Goal: Task Accomplishment & Management: Manage account settings

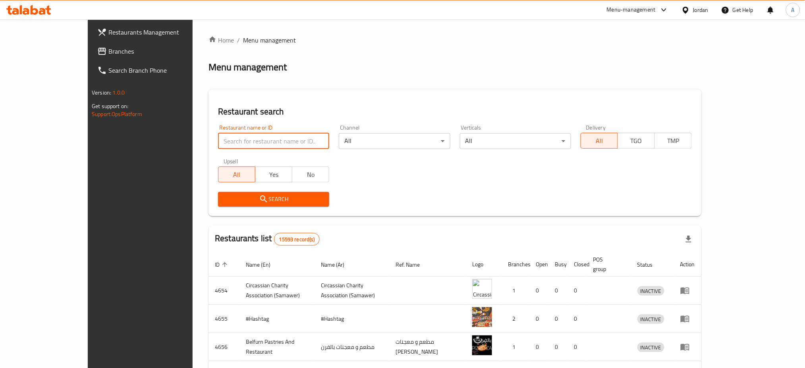
click at [230, 133] on input "search" at bounding box center [273, 141] width 111 height 16
type input "Juicy And Crunchy"
click button "Search" at bounding box center [273, 199] width 111 height 15
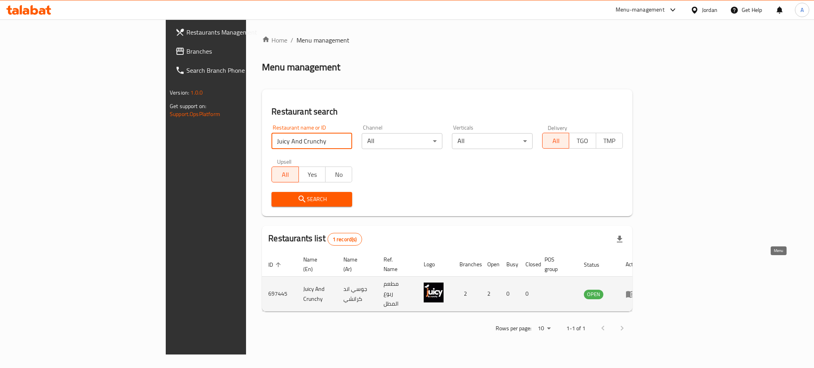
click at [635, 291] on icon "enhanced table" at bounding box center [630, 294] width 9 height 7
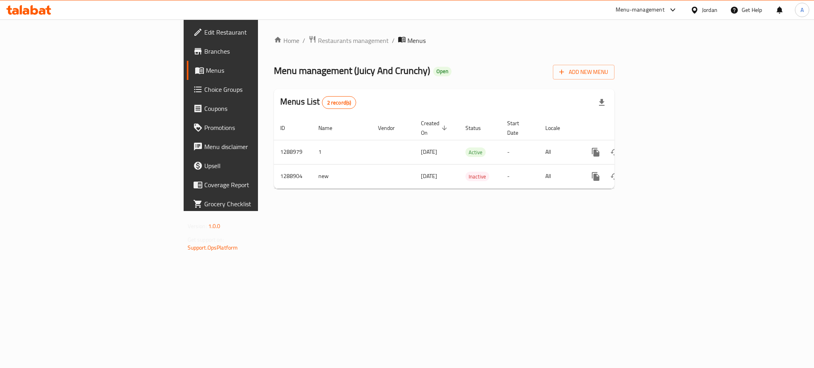
click at [187, 43] on link "Branches" at bounding box center [253, 51] width 133 height 19
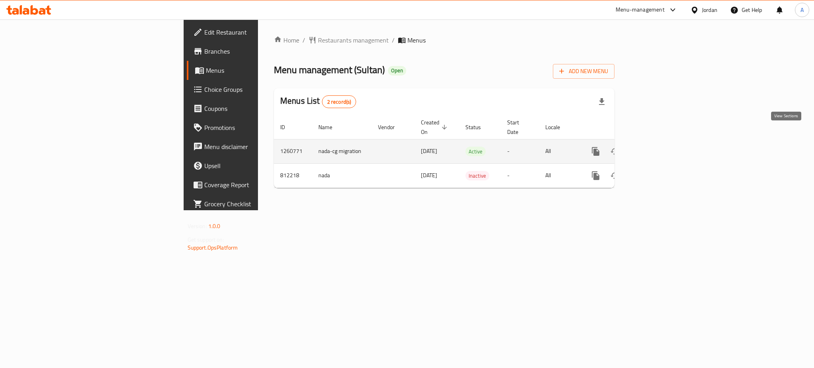
click at [662, 142] on link "enhanced table" at bounding box center [652, 151] width 19 height 19
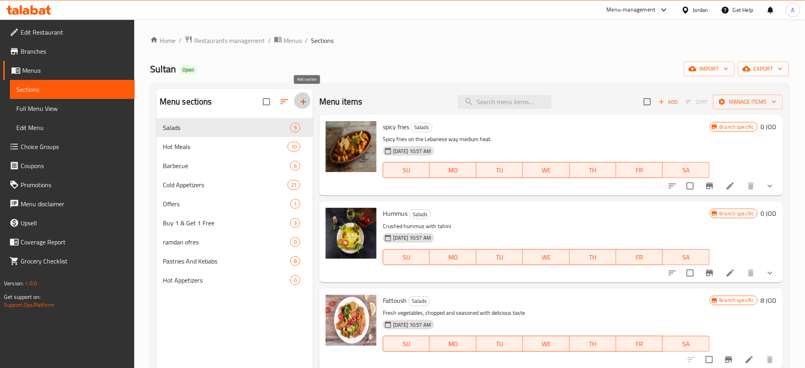
click at [306, 101] on button "button" at bounding box center [303, 101] width 19 height 19
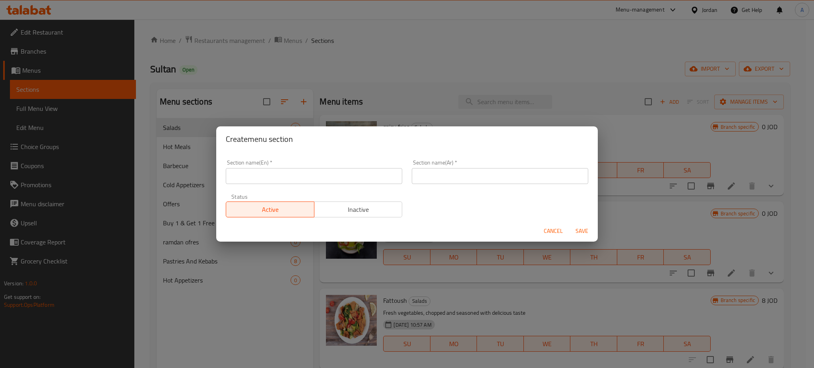
click at [545, 229] on span "Cancel" at bounding box center [553, 231] width 19 height 10
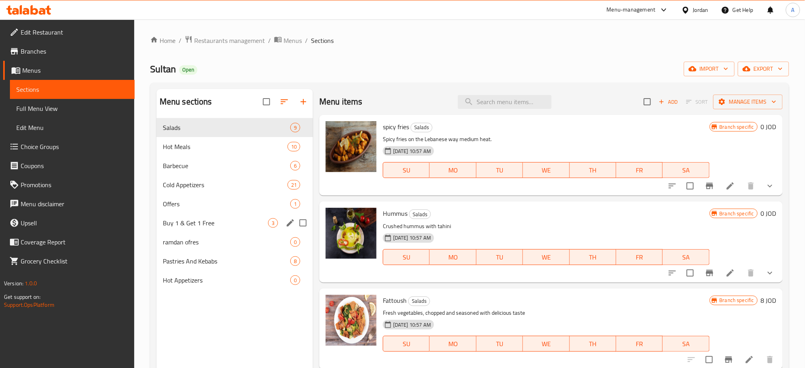
click at [237, 218] on span "Buy 1 & Get 1 Free" at bounding box center [215, 223] width 105 height 10
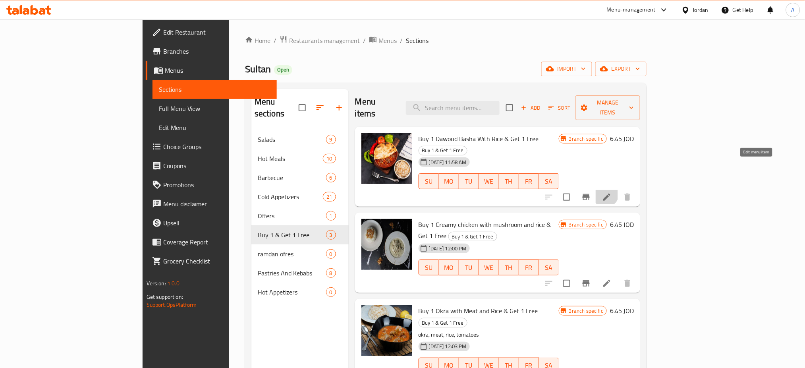
click at [612, 192] on icon at bounding box center [607, 197] width 10 height 10
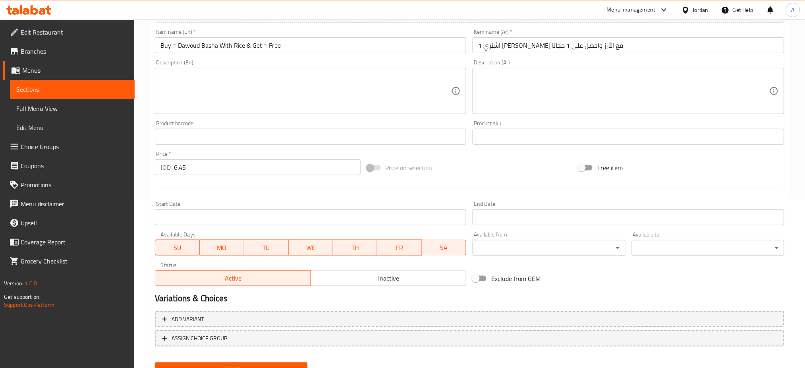
scroll to position [170, 0]
click at [360, 272] on span "Inactive" at bounding box center [388, 278] width 149 height 12
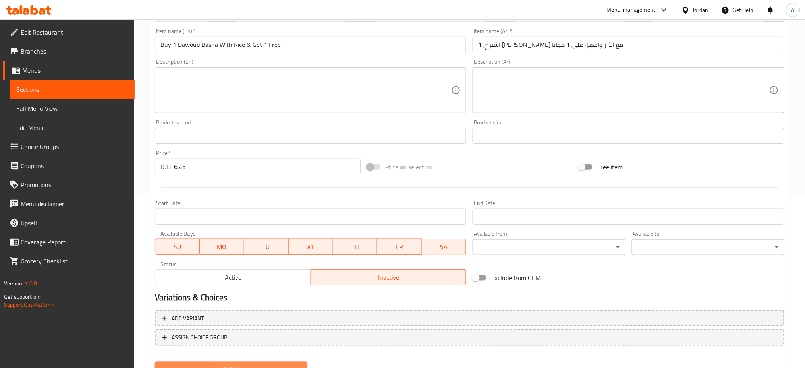
click at [271, 364] on span "Update" at bounding box center [231, 369] width 140 height 10
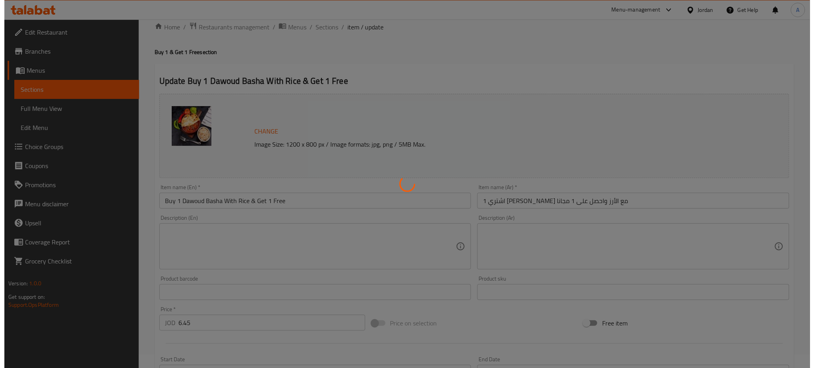
scroll to position [0, 0]
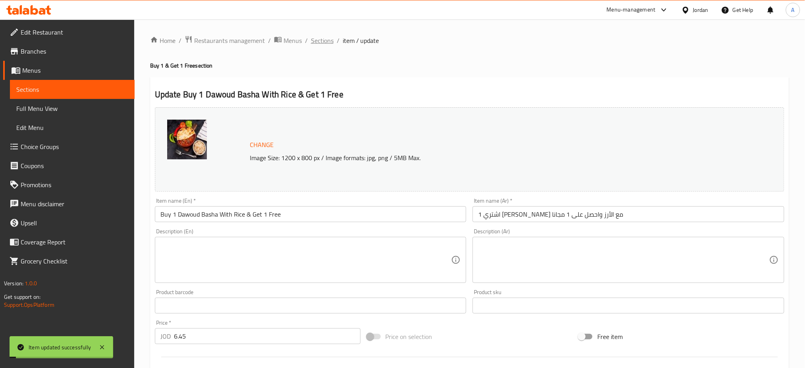
click at [311, 39] on span "Sections" at bounding box center [322, 41] width 23 height 10
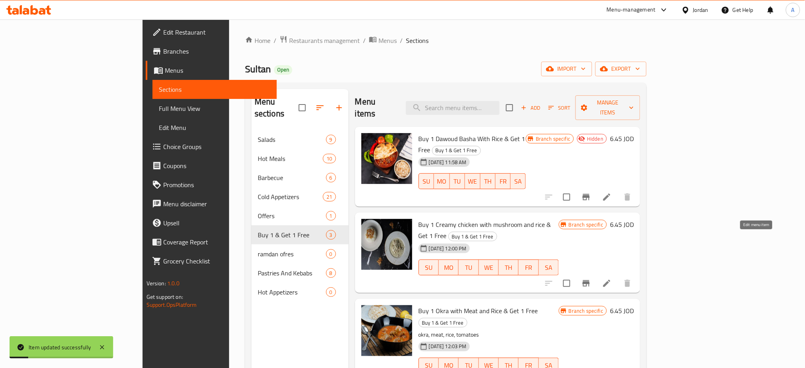
click at [612, 279] on icon at bounding box center [607, 284] width 10 height 10
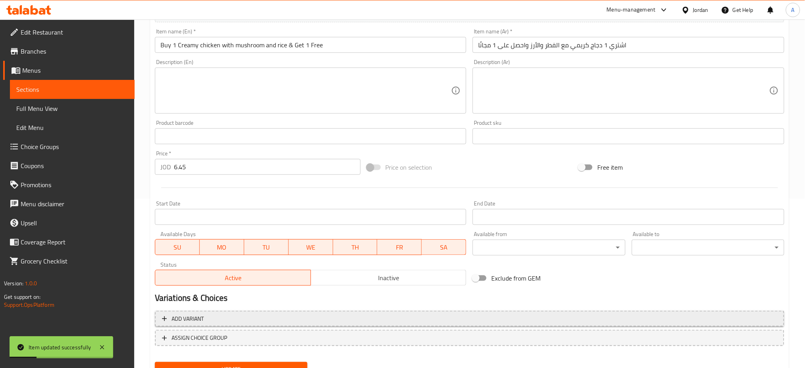
scroll to position [170, 0]
click at [373, 272] on span "Inactive" at bounding box center [388, 278] width 149 height 12
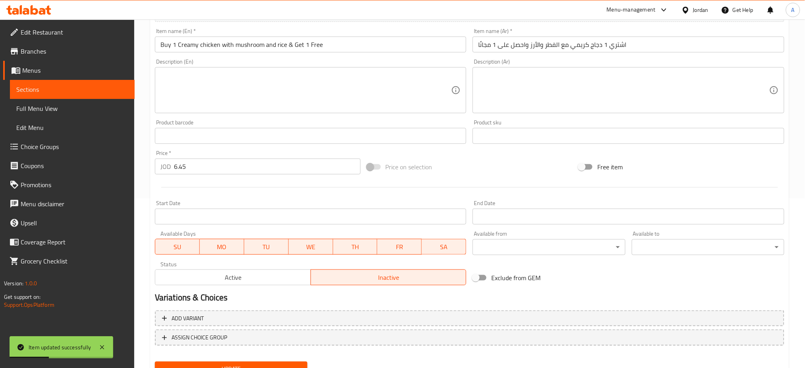
click at [284, 364] on span "Update" at bounding box center [231, 369] width 140 height 10
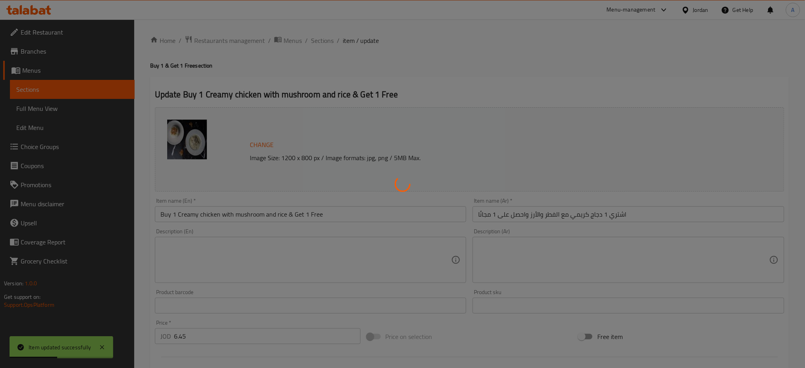
scroll to position [0, 0]
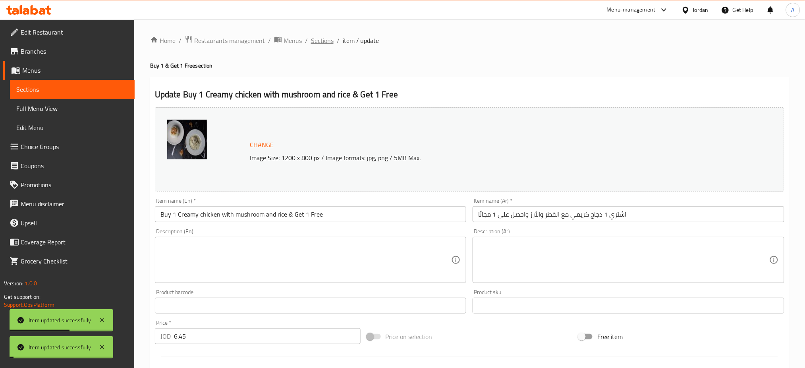
click at [311, 41] on span "Sections" at bounding box center [322, 41] width 23 height 10
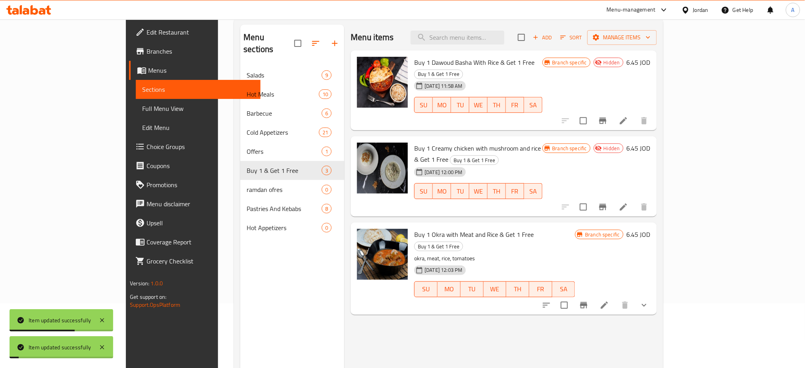
scroll to position [109, 0]
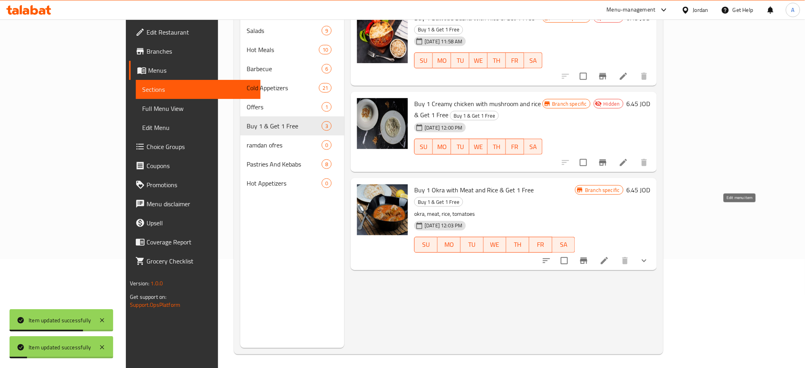
click at [608, 257] on icon at bounding box center [604, 260] width 7 height 7
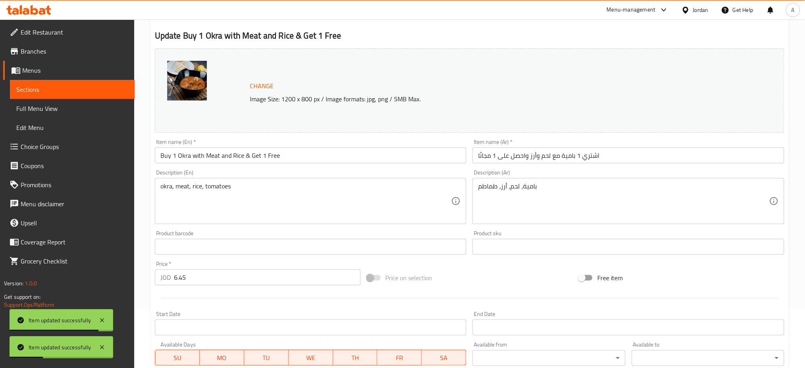
scroll to position [159, 0]
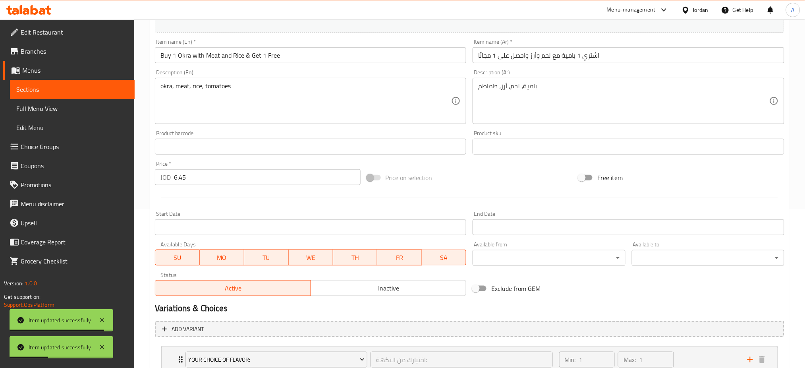
click at [364, 270] on div "Status Active Inactive" at bounding box center [311, 284] width 318 height 30
click at [363, 283] on span "Inactive" at bounding box center [388, 289] width 149 height 12
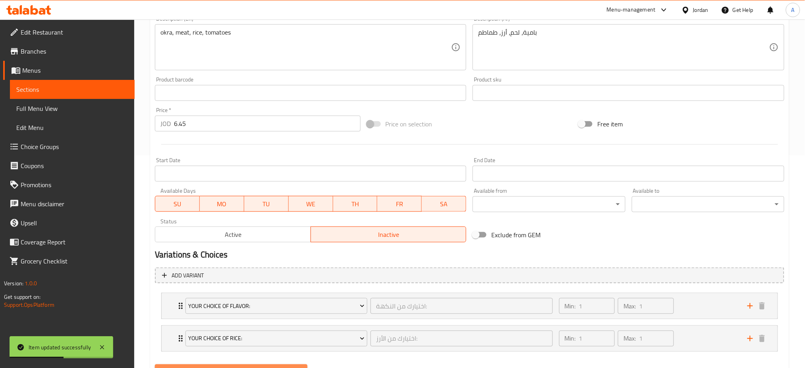
click at [279, 364] on button "Update" at bounding box center [231, 371] width 153 height 15
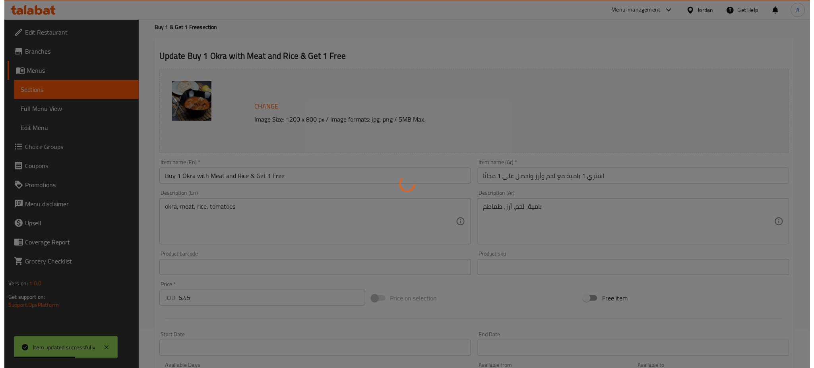
scroll to position [0, 0]
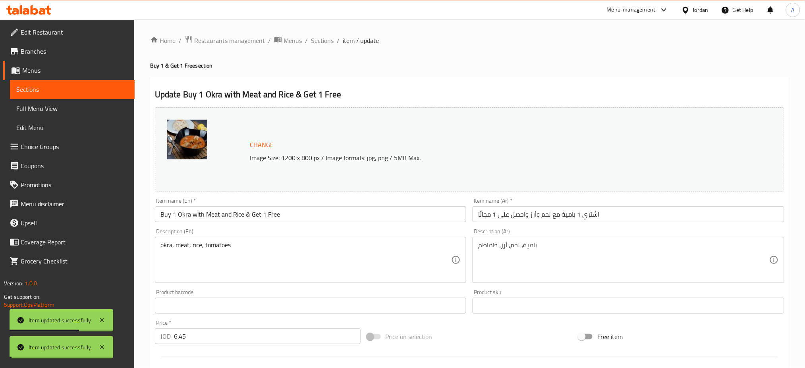
click at [311, 41] on span "Sections" at bounding box center [322, 41] width 23 height 10
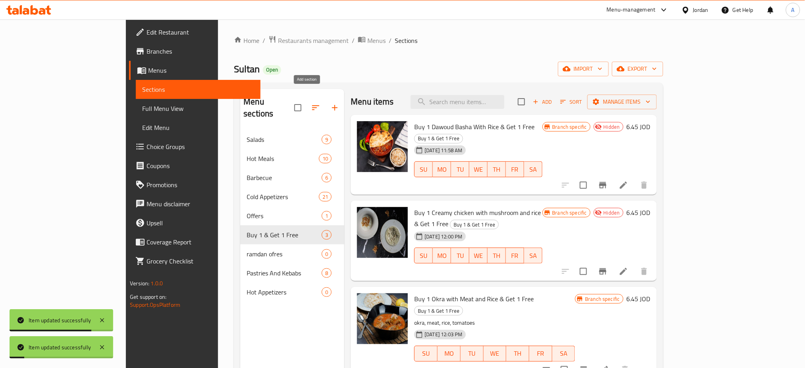
click at [332, 105] on icon "button" at bounding box center [335, 108] width 6 height 6
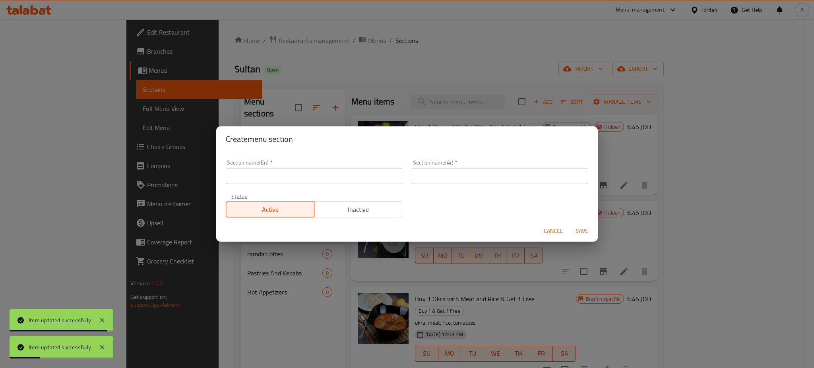
click at [554, 231] on span "Cancel" at bounding box center [553, 231] width 19 height 10
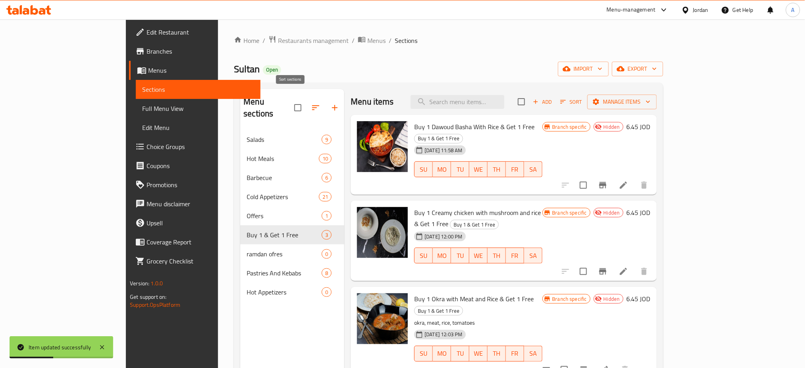
click at [311, 103] on icon "button" at bounding box center [316, 108] width 10 height 10
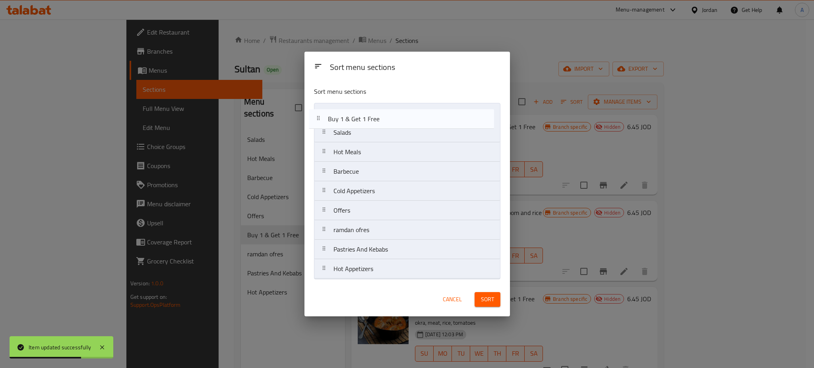
drag, startPoint x: 409, startPoint y: 216, endPoint x: 404, endPoint y: 119, distance: 96.7
click at [404, 119] on nav "Salads Hot Meals Barbecue Cold Appetizers Offers Buy 1 & Get 1 Free ramdan ofre…" at bounding box center [407, 191] width 186 height 176
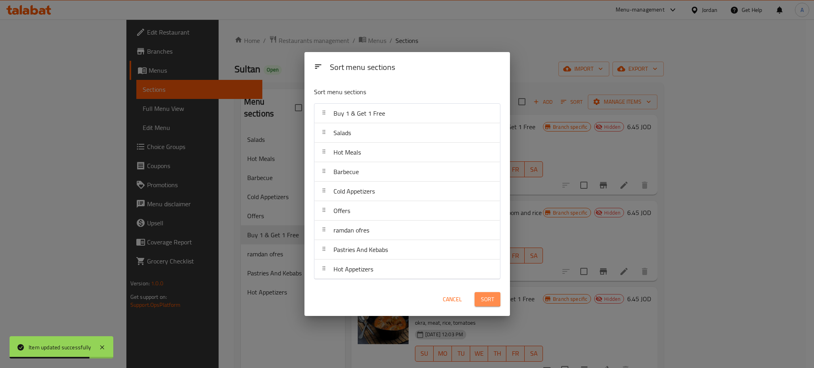
click at [487, 297] on span "Sort" at bounding box center [487, 299] width 13 height 10
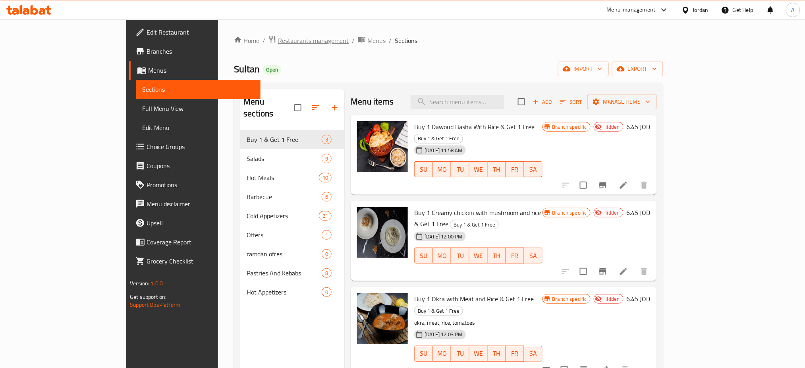
click at [278, 36] on span "Restaurants management" at bounding box center [313, 41] width 71 height 10
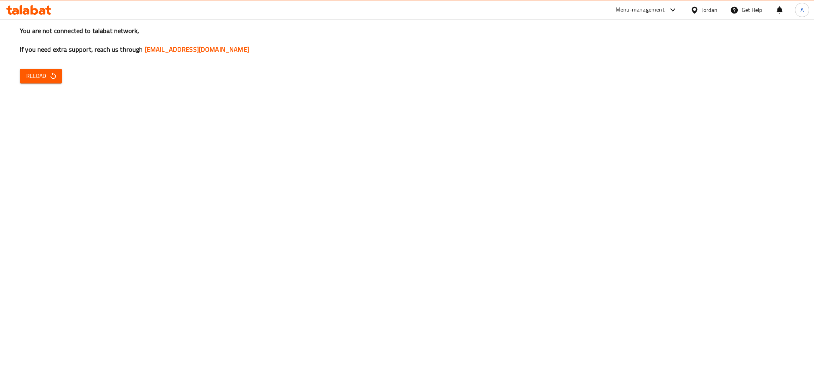
click at [50, 72] on icon "button" at bounding box center [53, 76] width 8 height 8
click at [37, 71] on span "Reload" at bounding box center [40, 76] width 29 height 10
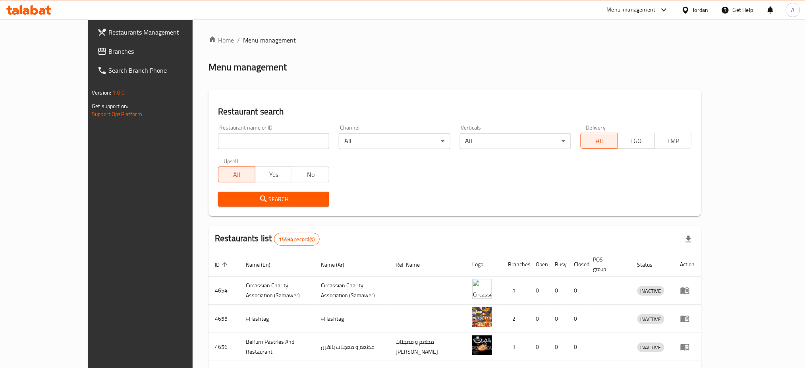
click at [108, 50] on span "Branches" at bounding box center [162, 51] width 108 height 10
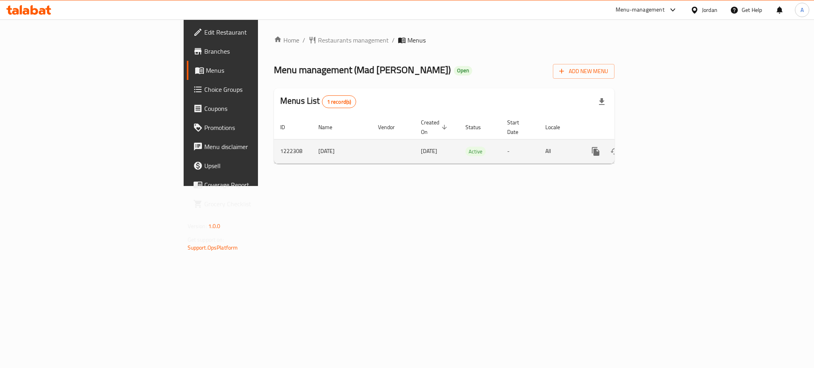
click at [658, 147] on icon "enhanced table" at bounding box center [653, 152] width 10 height 10
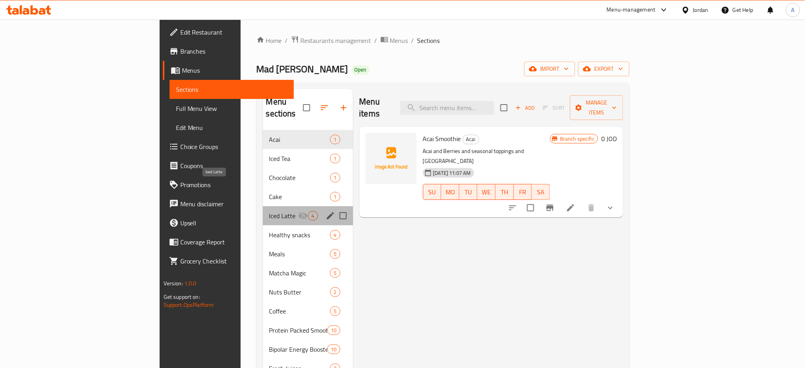
click at [269, 211] on span "Iced Latte" at bounding box center [283, 216] width 29 height 10
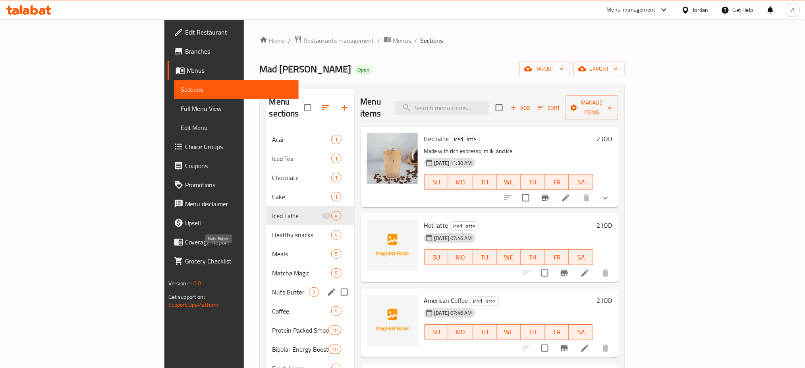
click at [273, 287] on span "Nuts Butter" at bounding box center [291, 292] width 37 height 10
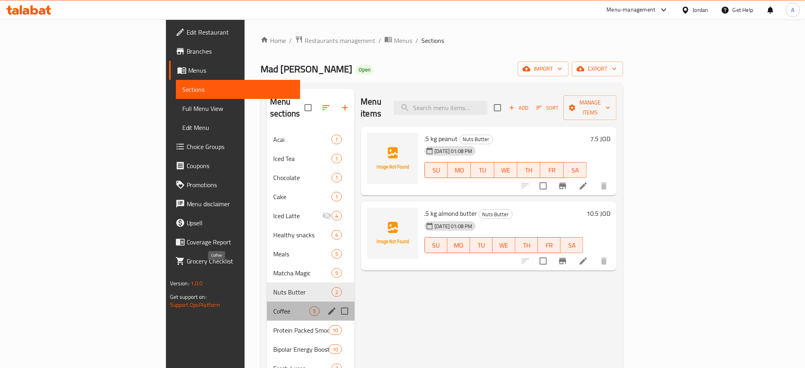
click at [273, 306] on span "Coffee" at bounding box center [291, 311] width 36 height 10
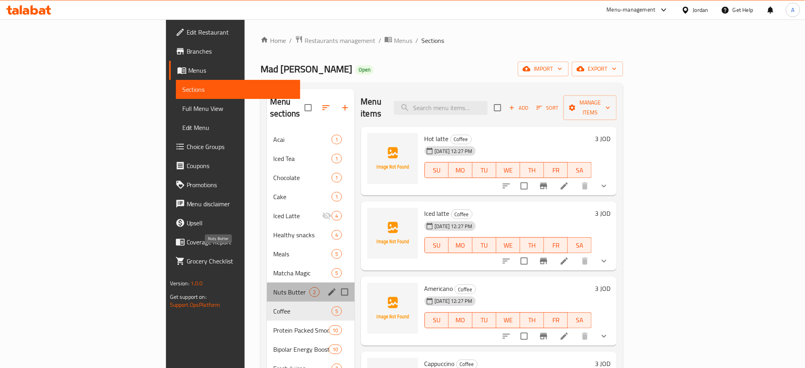
click at [273, 287] on span "Nuts Butter" at bounding box center [291, 292] width 36 height 10
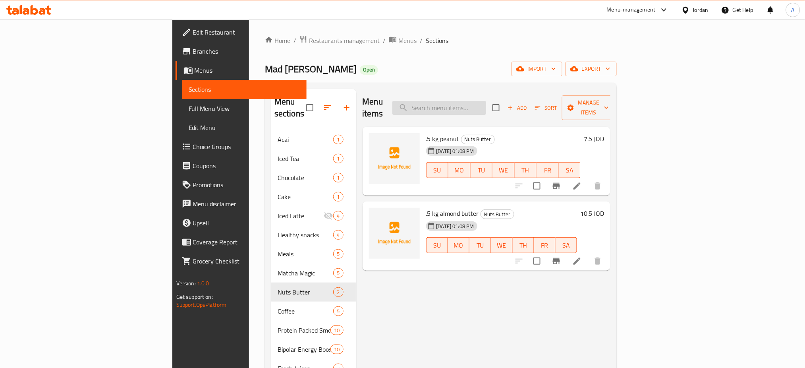
click at [486, 101] on input "search" at bounding box center [440, 108] width 94 height 14
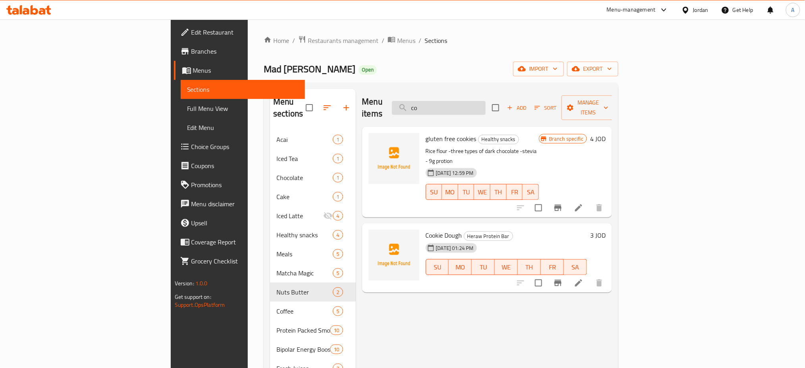
type input "c"
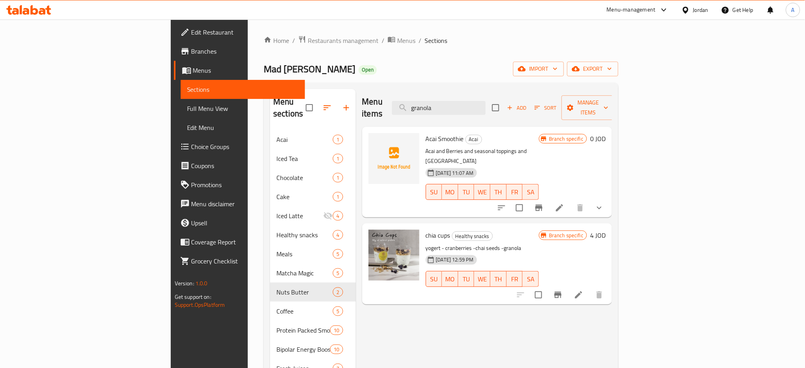
drag, startPoint x: 511, startPoint y: 100, endPoint x: 391, endPoint y: 84, distance: 120.2
click at [400, 85] on div "Menu sections Acai 1 Iced Tea 1 Chocolate 1 Cake 1 Iced Latte 4 Healthy snacks …" at bounding box center [441, 292] width 355 height 419
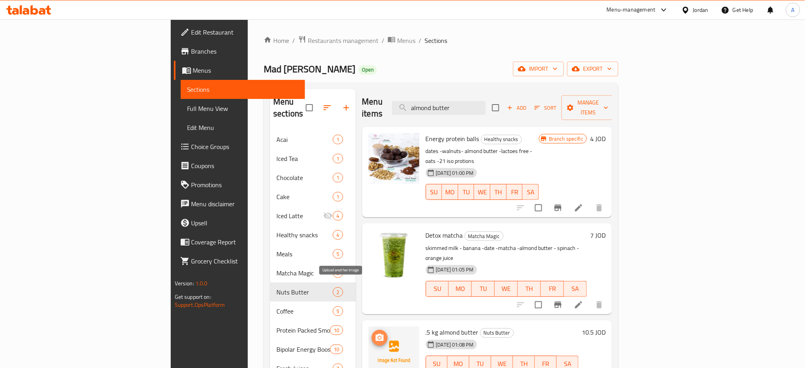
click at [376, 334] on icon "upload picture" at bounding box center [380, 337] width 8 height 7
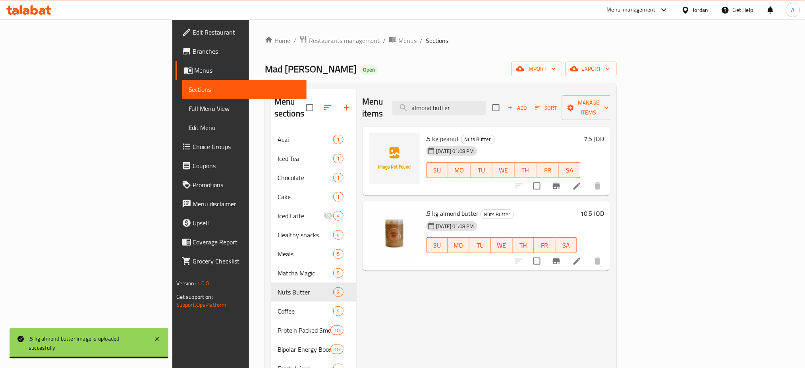
drag, startPoint x: 519, startPoint y: 97, endPoint x: 366, endPoint y: 76, distance: 154.1
click at [408, 86] on div "Menu sections Acai 1 Iced Tea 1 Chocolate 1 Cake 1 Iced Latte 4 Healthy snacks …" at bounding box center [441, 292] width 352 height 419
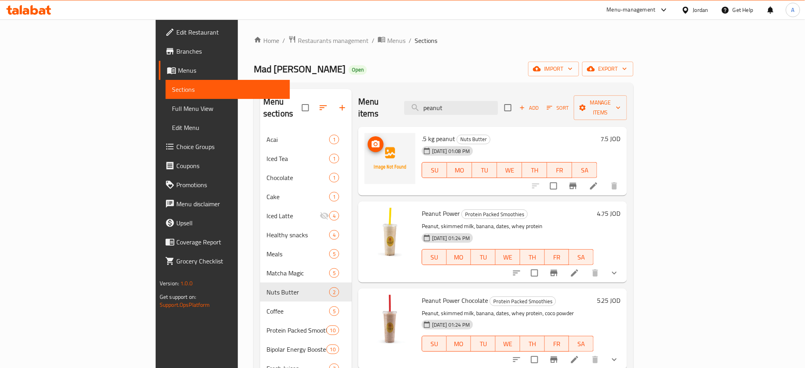
click at [371, 139] on icon "upload picture" at bounding box center [376, 144] width 10 height 10
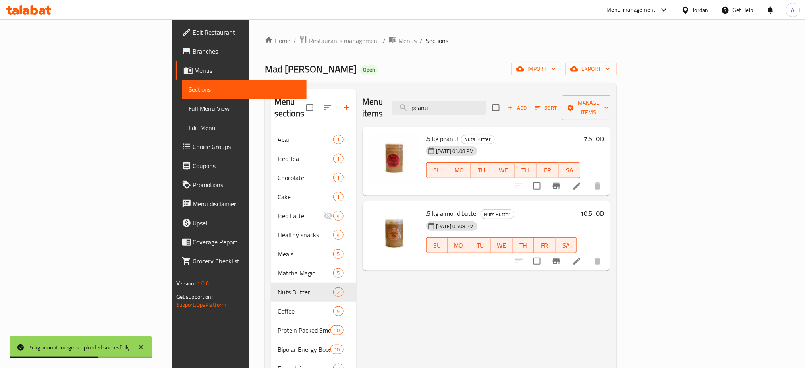
drag, startPoint x: 521, startPoint y: 91, endPoint x: 389, endPoint y: 96, distance: 132.8
click at [422, 99] on div "Menu items peanut Add Sort Manage items" at bounding box center [487, 108] width 248 height 38
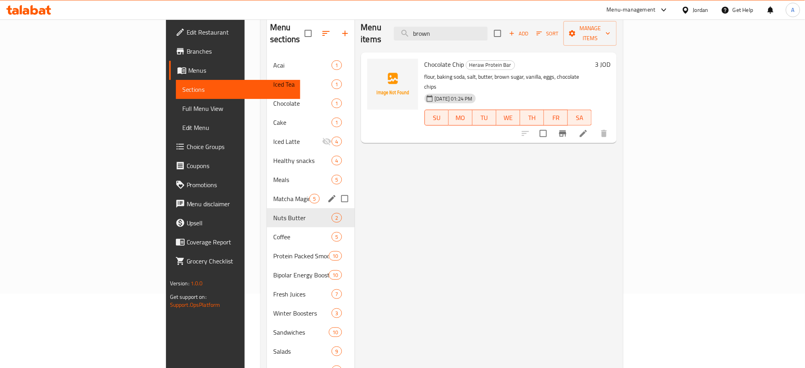
scroll to position [56, 0]
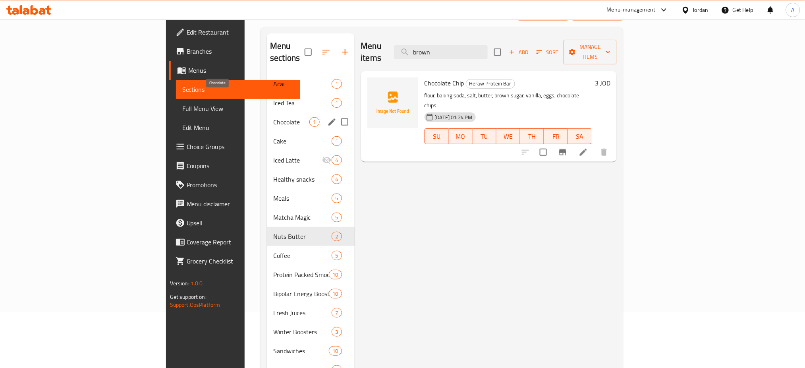
type input "brown"
click at [273, 117] on span "Chocolate" at bounding box center [291, 122] width 36 height 10
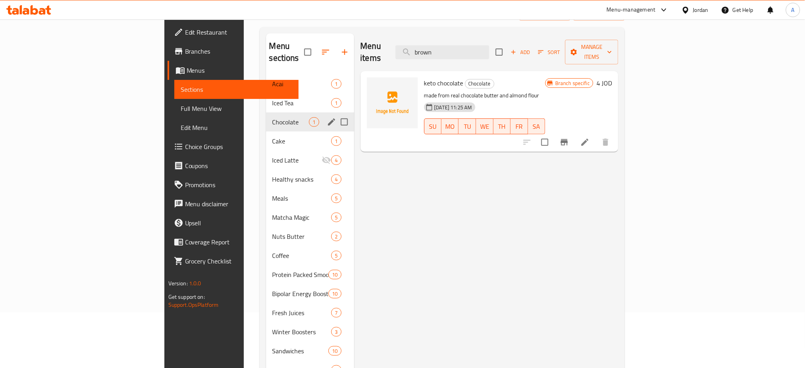
click at [266, 93] on div "Iced Tea 1" at bounding box center [310, 102] width 88 height 19
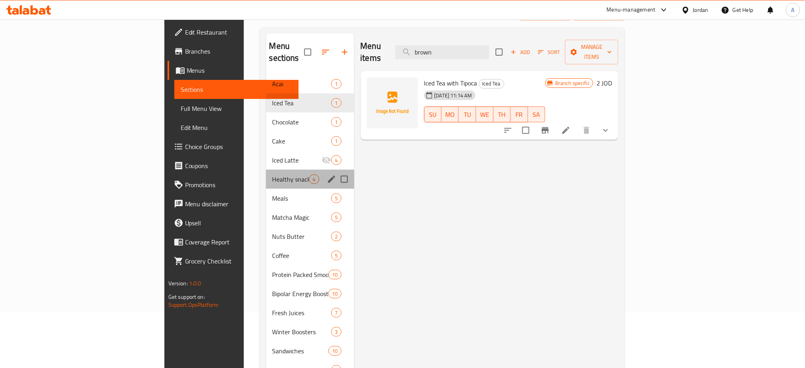
click at [266, 170] on div "Healthy snacks 4" at bounding box center [310, 179] width 88 height 19
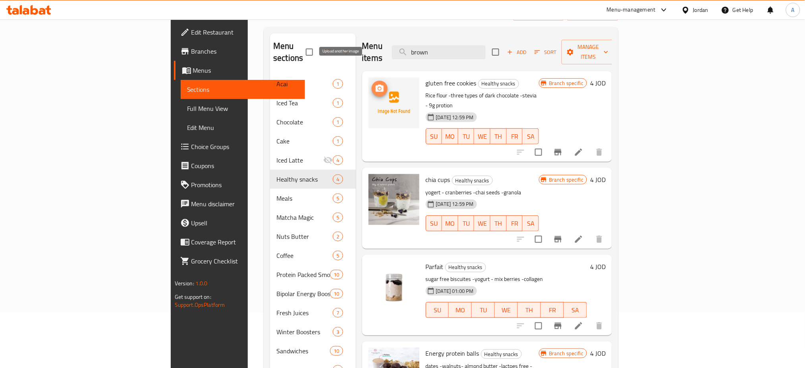
click at [372, 81] on button "upload picture" at bounding box center [380, 89] width 16 height 16
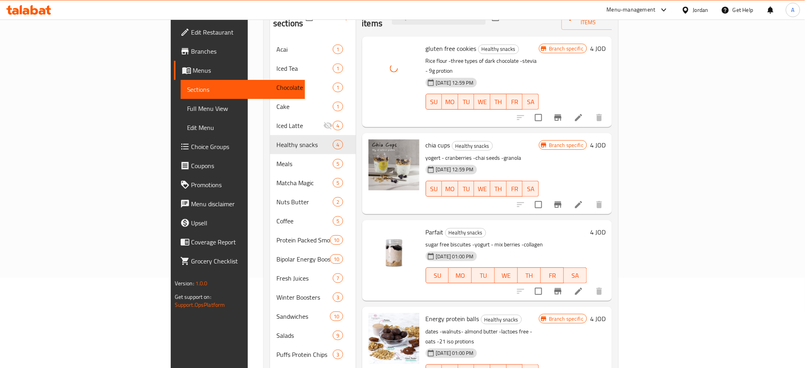
scroll to position [109, 0]
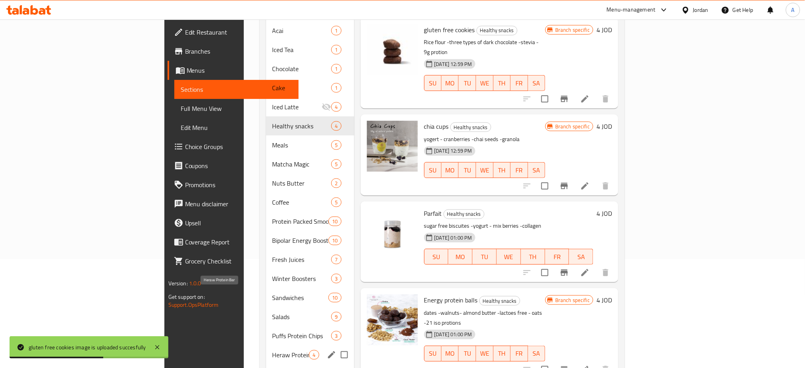
click at [273, 350] on span "Heraw Protein Bar" at bounding box center [291, 355] width 37 height 10
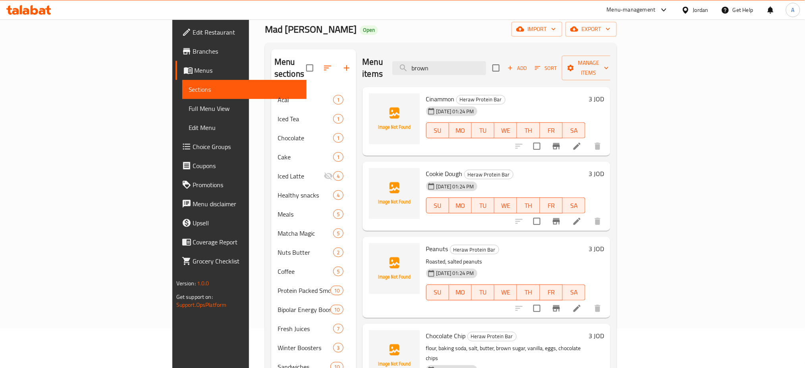
scroll to position [56, 0]
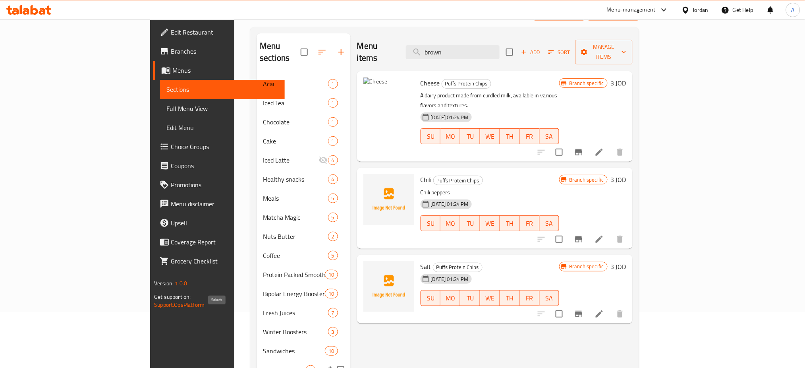
click at [263, 365] on span "Salads" at bounding box center [284, 370] width 43 height 10
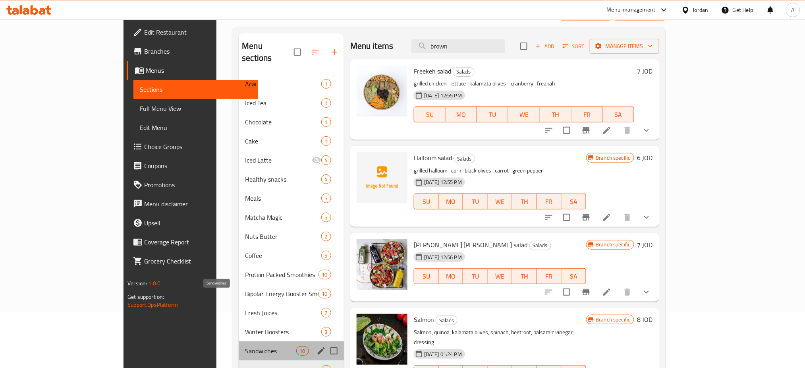
click at [245, 346] on span "Sandwiches" at bounding box center [270, 351] width 51 height 10
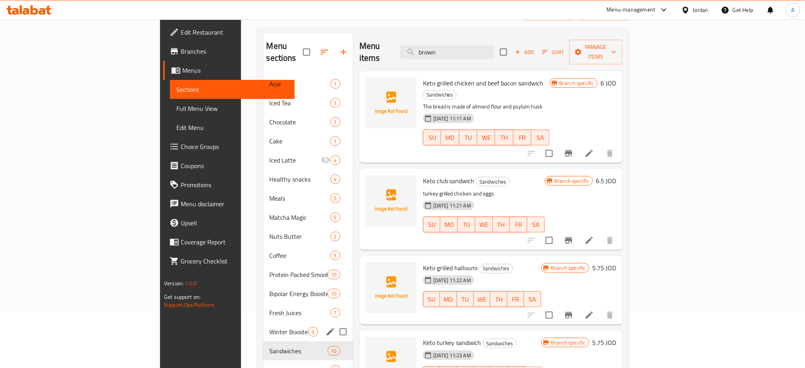
click at [270, 327] on span "Winter Boosters" at bounding box center [289, 332] width 39 height 10
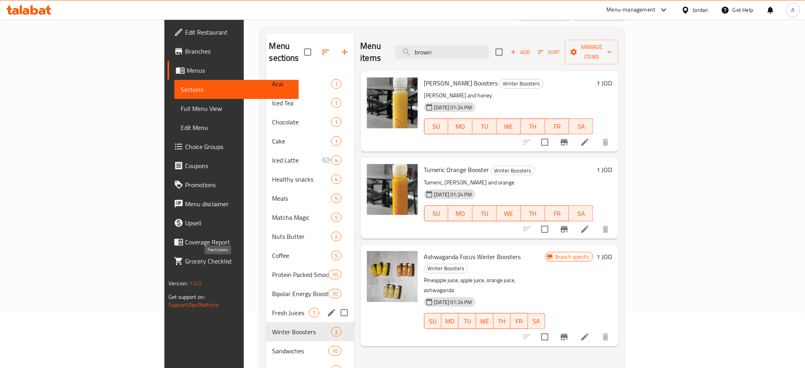
click at [273, 308] on span "Fresh Juices" at bounding box center [291, 313] width 37 height 10
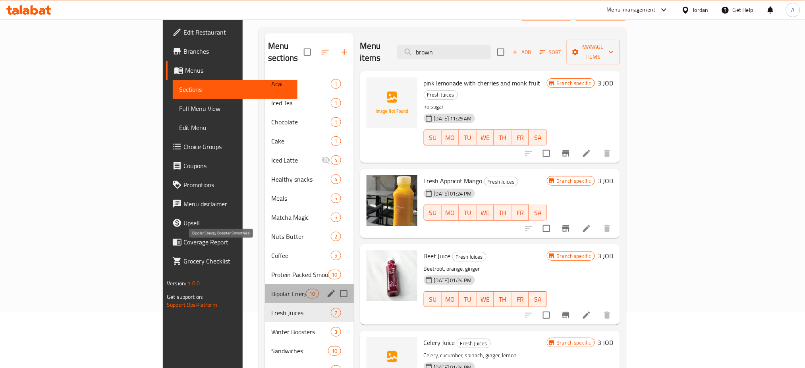
click at [271, 289] on span "Bipolar Energy Booster Smoothies" at bounding box center [288, 294] width 35 height 10
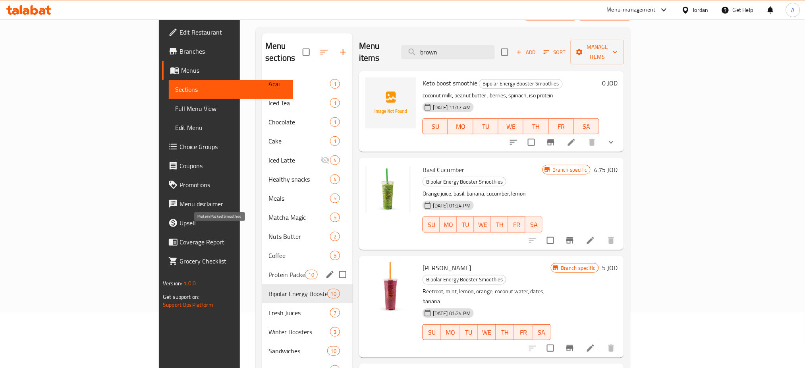
click at [269, 270] on span "Protein Packed Smoothies" at bounding box center [287, 275] width 36 height 10
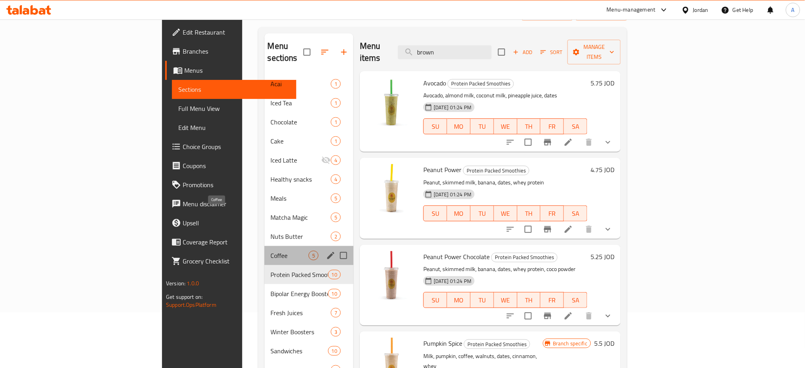
click at [271, 251] on span "Coffee" at bounding box center [290, 256] width 38 height 10
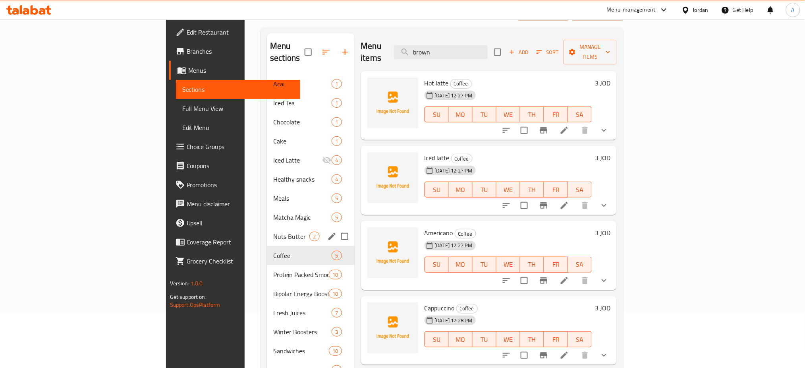
click at [267, 227] on div "Nuts Butter 2" at bounding box center [310, 236] width 87 height 19
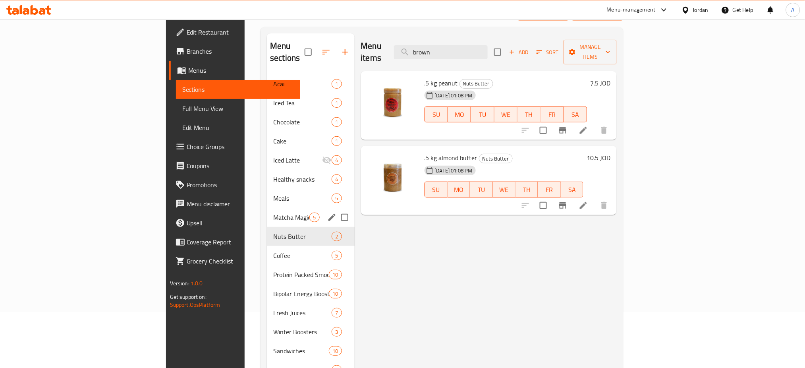
click at [267, 208] on div "Matcha Magic 5" at bounding box center [310, 217] width 87 height 19
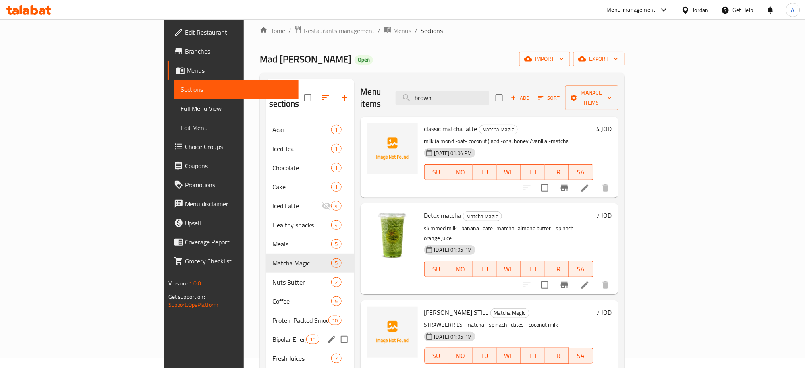
scroll to position [3, 0]
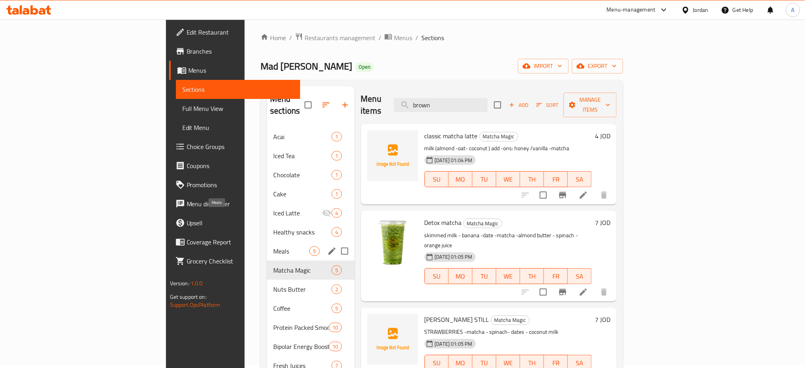
click at [273, 246] on span "Meals" at bounding box center [291, 251] width 36 height 10
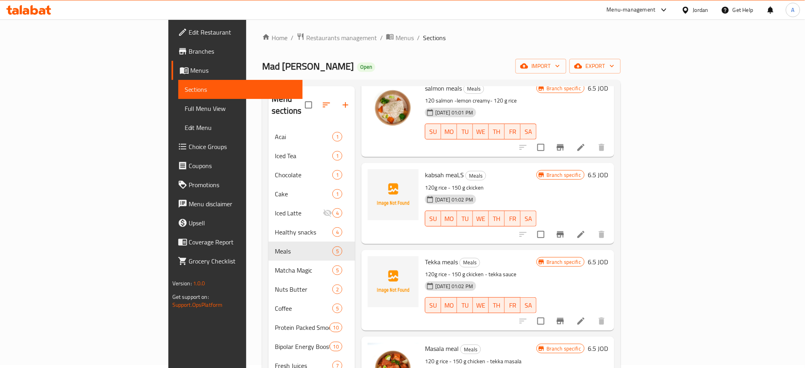
scroll to position [53, 0]
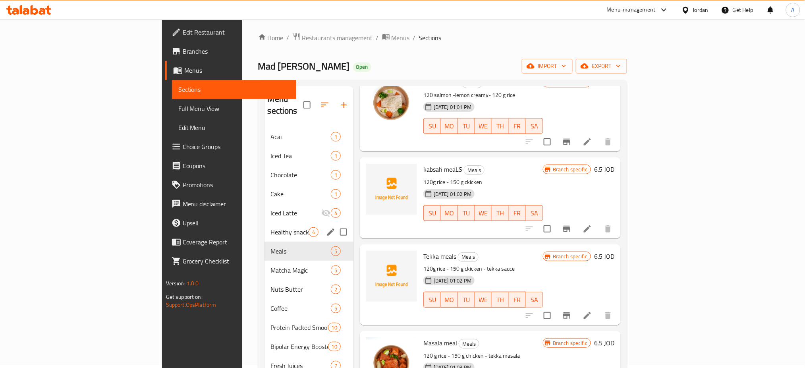
click at [265, 223] on div "Healthy snacks 4" at bounding box center [309, 232] width 89 height 19
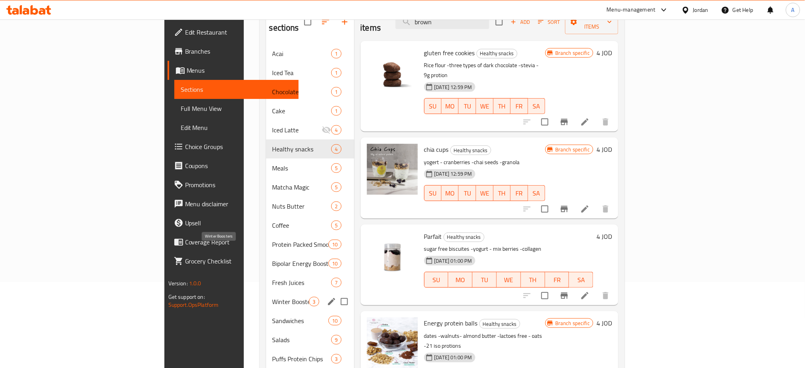
scroll to position [109, 0]
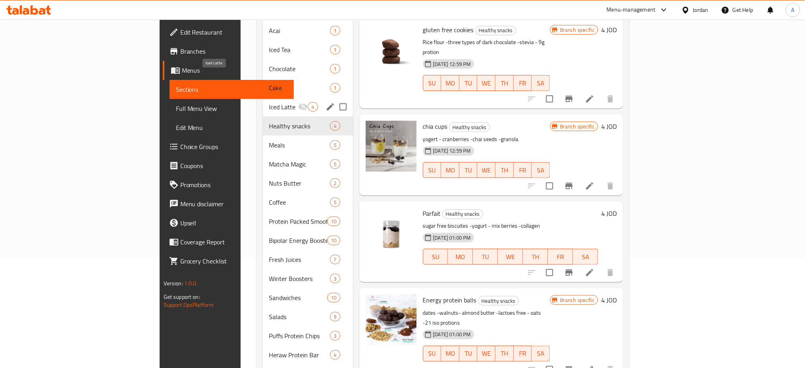
click at [269, 102] on span "Iced Latte" at bounding box center [283, 107] width 29 height 10
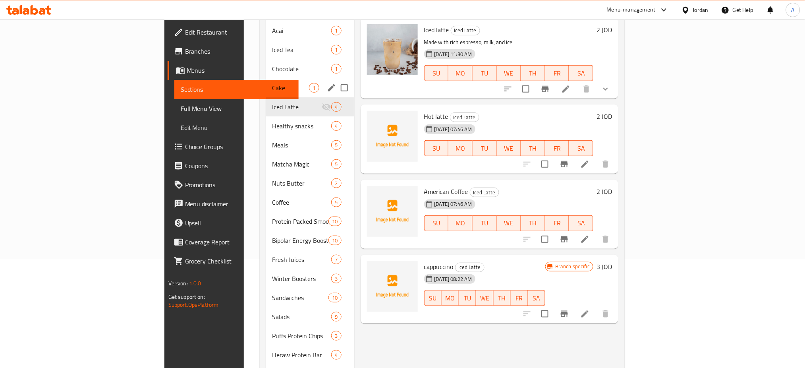
click at [273, 83] on span "Cake" at bounding box center [291, 88] width 37 height 10
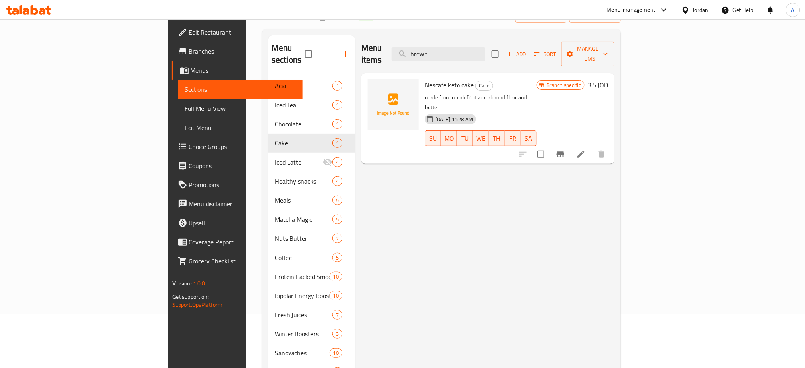
scroll to position [3, 0]
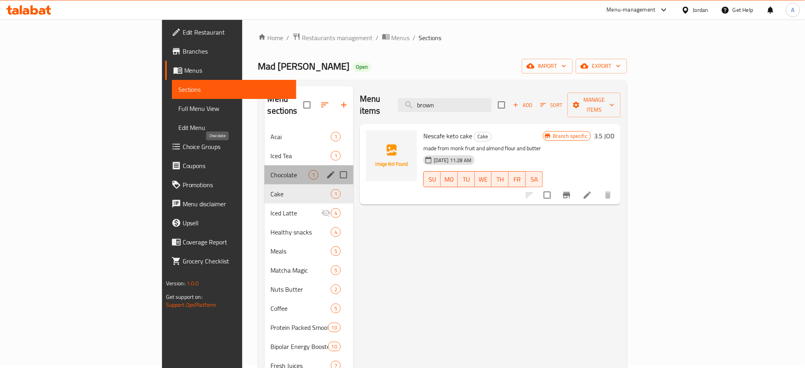
click at [271, 170] on span "Chocolate" at bounding box center [290, 175] width 38 height 10
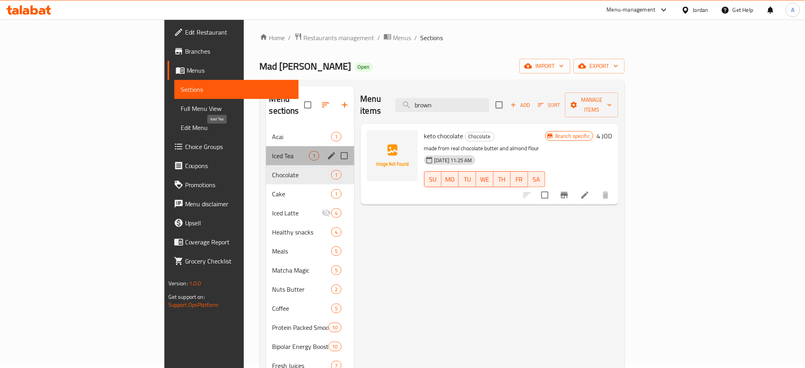
click at [273, 151] on span "Iced Tea" at bounding box center [291, 156] width 37 height 10
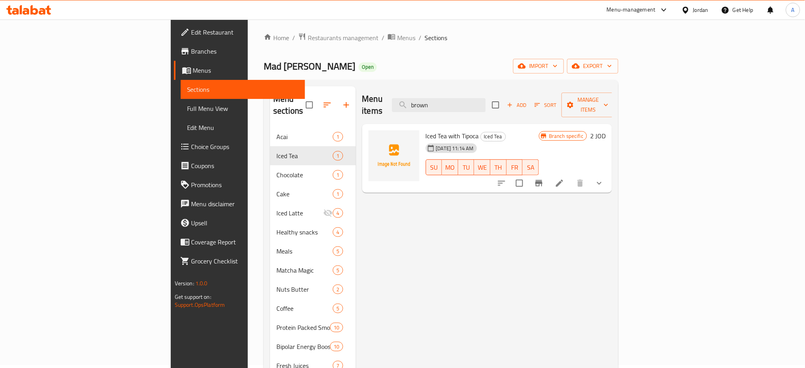
click at [270, 124] on nav "Acai 1 Iced Tea 1 Chocolate 1 Cake 1 Iced Latte 4 Healthy snacks 4 Meals 5 Matc…" at bounding box center [312, 308] width 85 height 369
drag, startPoint x: 417, startPoint y: 93, endPoint x: 296, endPoint y: 79, distance: 121.2
click at [362, 93] on div "Menu items brown Add Sort Manage items" at bounding box center [487, 105] width 250 height 38
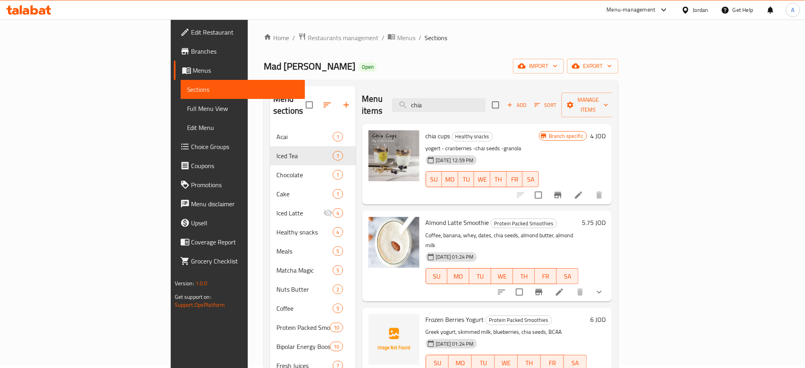
type input "chia"
click at [590, 188] on li at bounding box center [579, 195] width 22 height 14
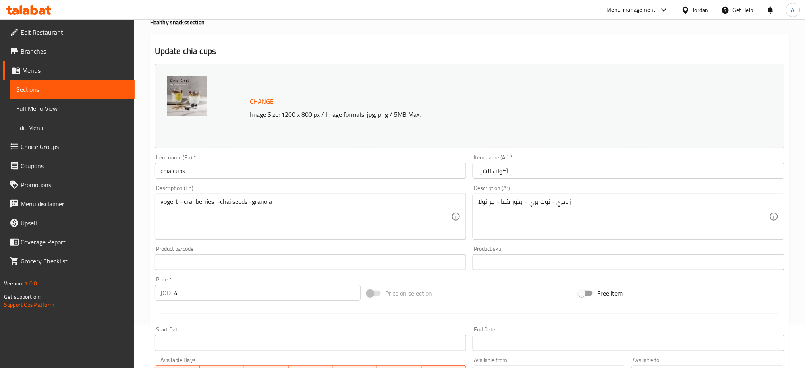
scroll to position [11, 0]
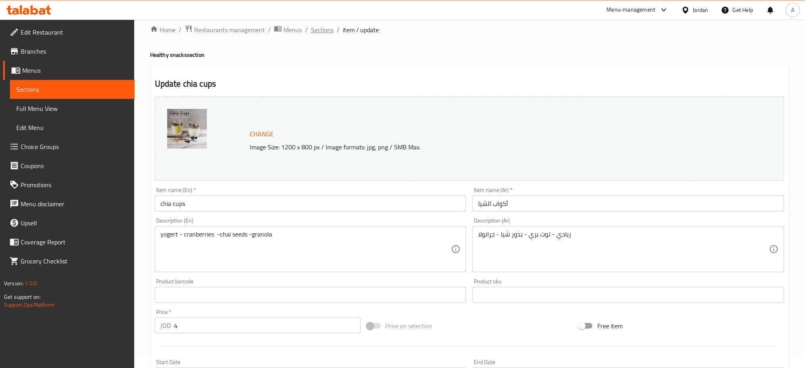
click at [311, 32] on span "Sections" at bounding box center [322, 30] width 23 height 10
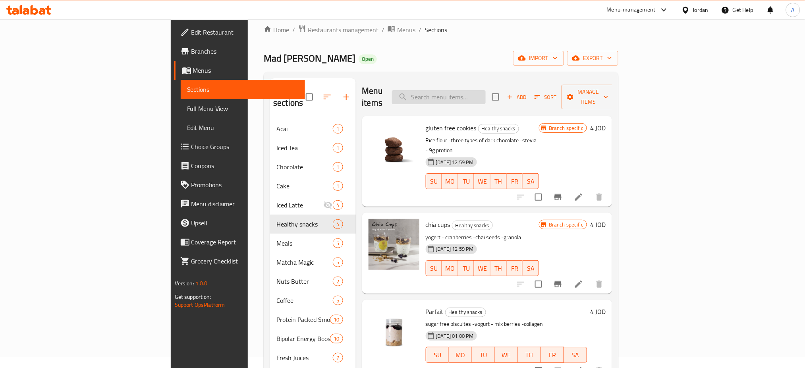
click at [486, 90] on input "search" at bounding box center [439, 97] width 94 height 14
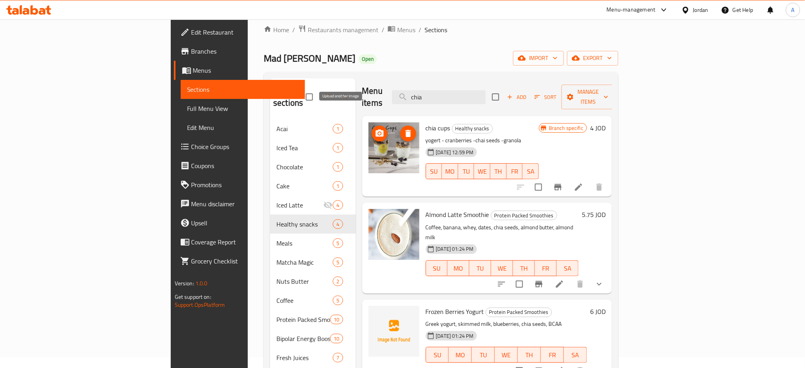
type input "chia"
click at [376, 130] on icon "upload picture" at bounding box center [380, 133] width 8 height 7
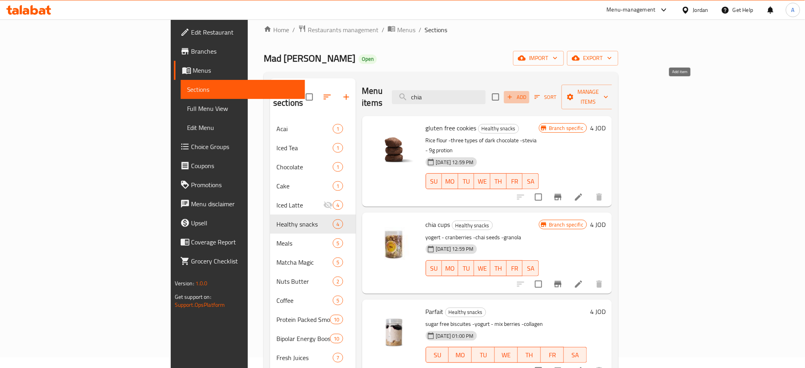
click at [528, 93] on span "Add" at bounding box center [516, 97] width 21 height 9
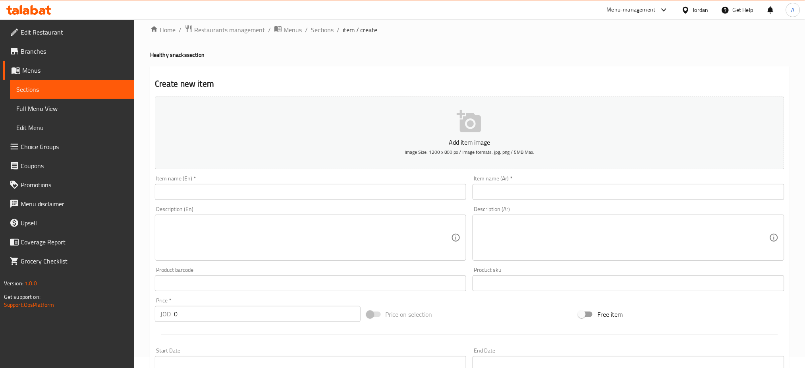
click at [320, 184] on input "text" at bounding box center [311, 192] width 312 height 16
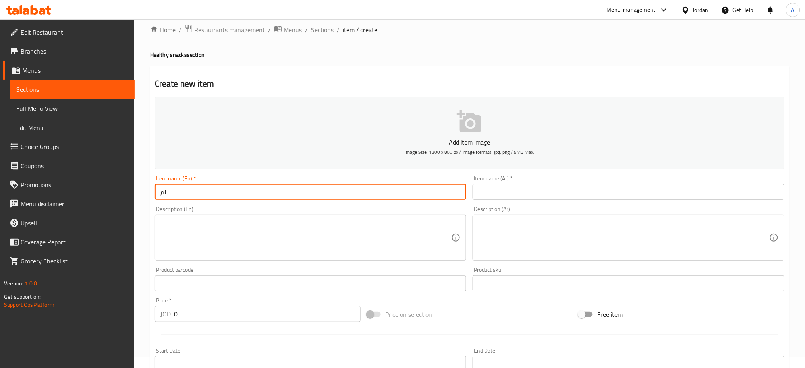
type input "ل"
type input "Gluten Free brownie"
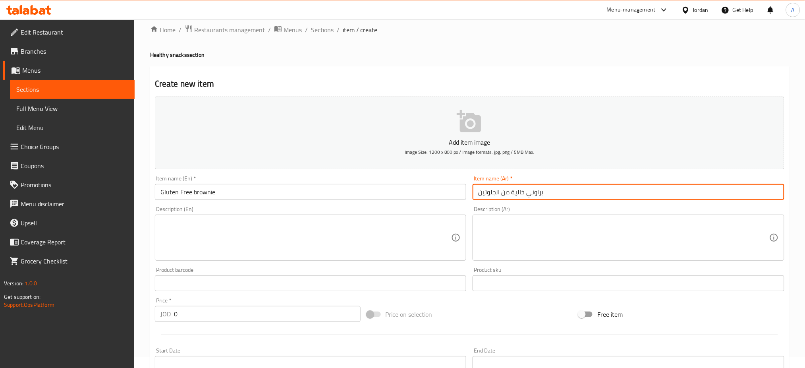
type input "براوني خالية من الجلوتين"
click at [191, 215] on div "Description (En)" at bounding box center [311, 238] width 312 height 46
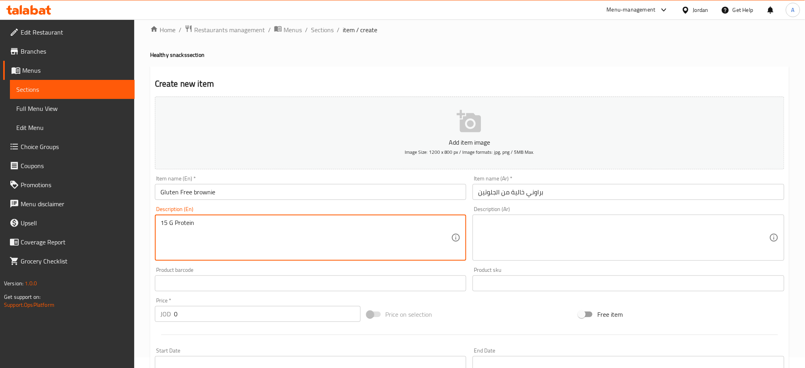
type textarea "15 G Protein"
click at [534, 219] on textarea at bounding box center [623, 238] width 291 height 38
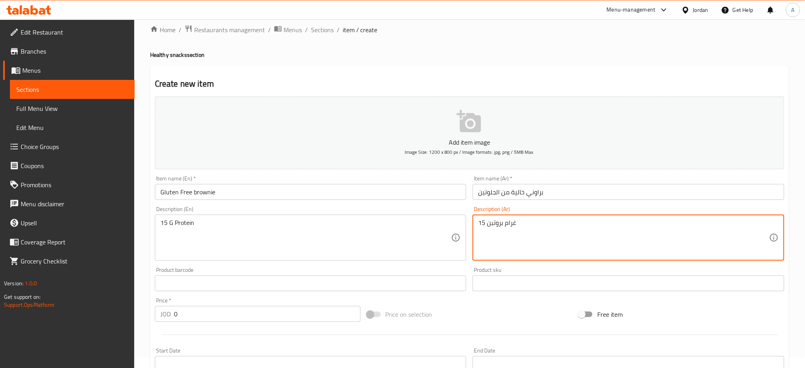
drag, startPoint x: 486, startPoint y: 203, endPoint x: 490, endPoint y: 203, distance: 4.4
click at [490, 219] on textarea "15 غرام بروتبن" at bounding box center [623, 238] width 291 height 38
type textarea "15 غرام بروتين"
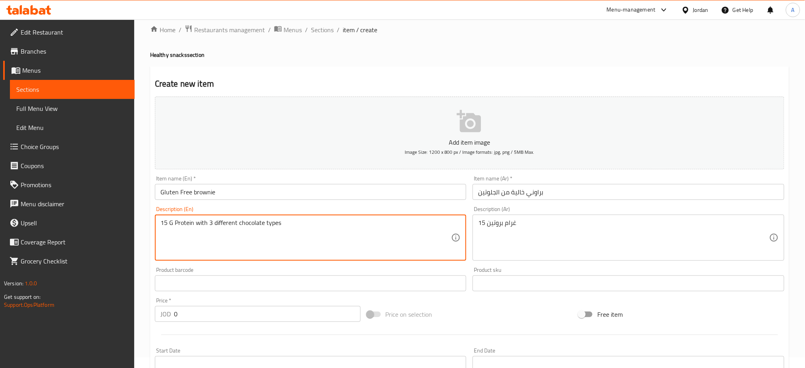
type textarea "15 G Protein with 3 different chocolate types"
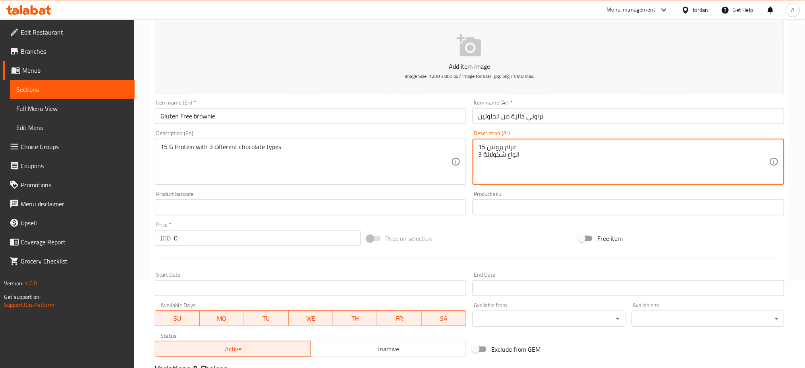
scroll to position [151, 0]
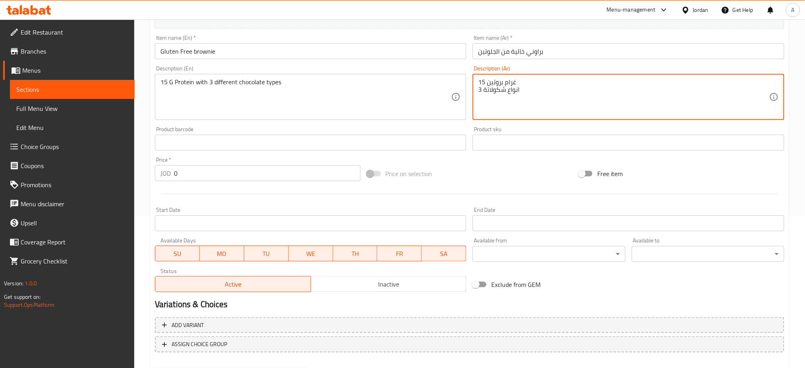
type textarea "15 غرام بروتين 3 انواع شكولاتة"
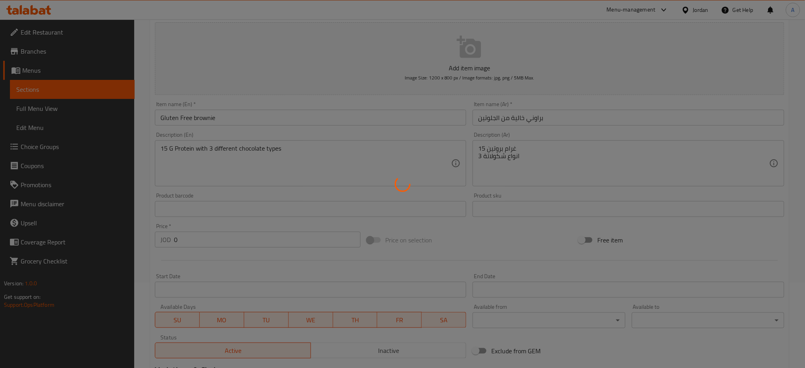
scroll to position [0, 0]
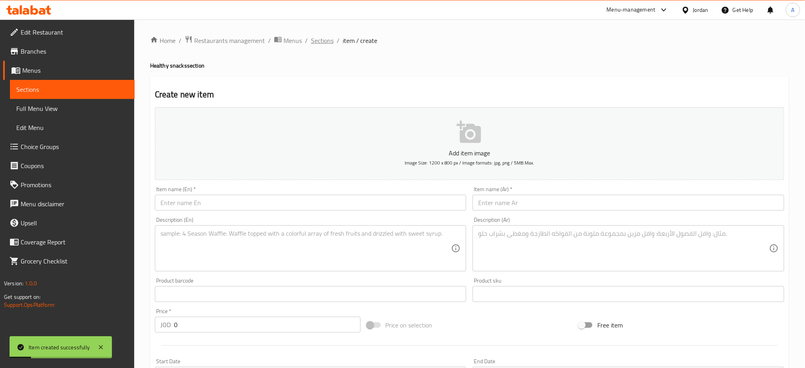
click at [311, 41] on span "Sections" at bounding box center [322, 41] width 23 height 10
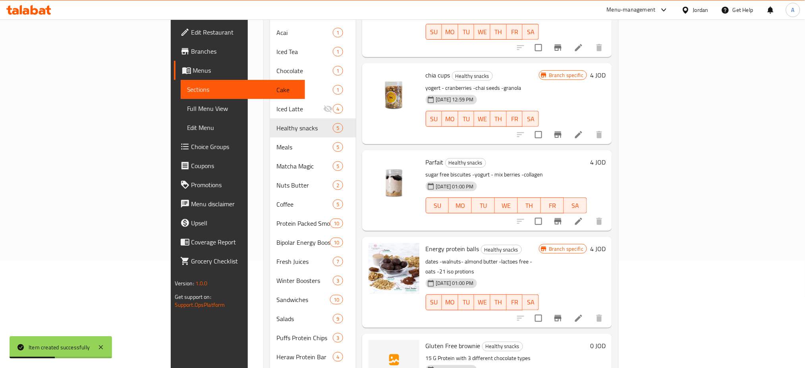
scroll to position [109, 0]
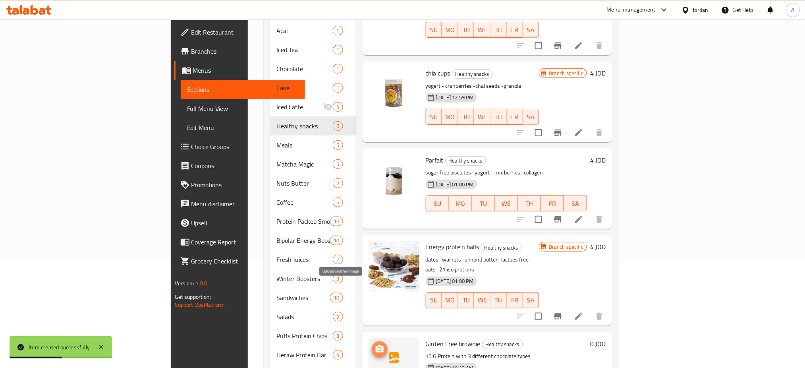
click at [375, 345] on icon "upload picture" at bounding box center [380, 350] width 10 height 10
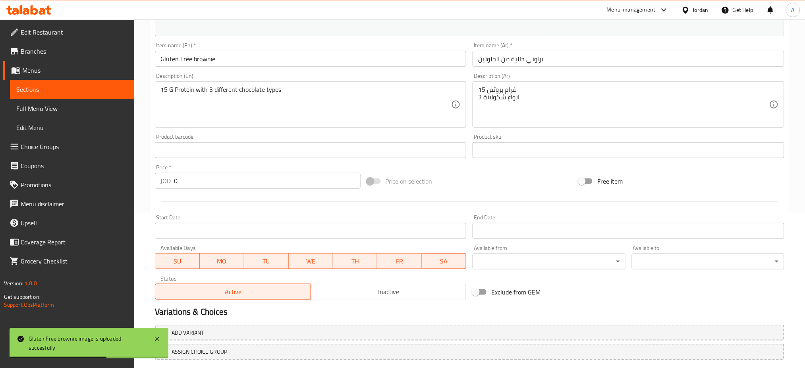
scroll to position [170, 0]
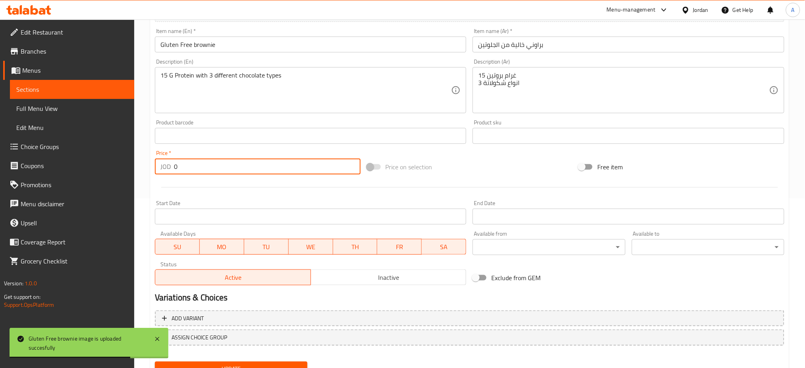
drag, startPoint x: 188, startPoint y: 144, endPoint x: 132, endPoint y: 145, distance: 55.6
click at [132, 145] on div "Edit Restaurant Branches Menus Sections Full Menu View Edit Menu Choice Groups …" at bounding box center [402, 127] width 805 height 554
type input "5"
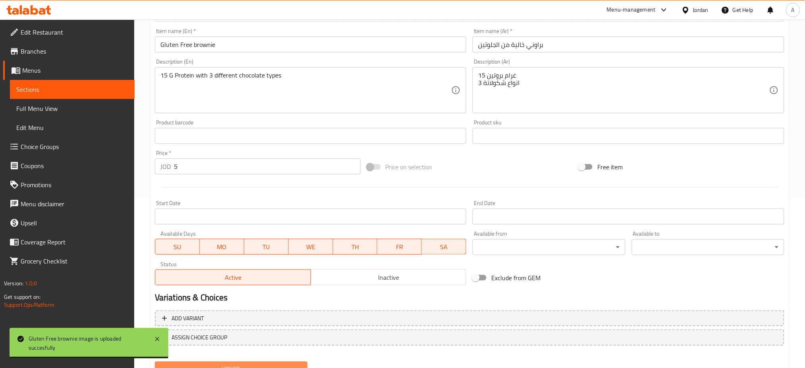
click at [224, 362] on button "Update" at bounding box center [231, 369] width 153 height 15
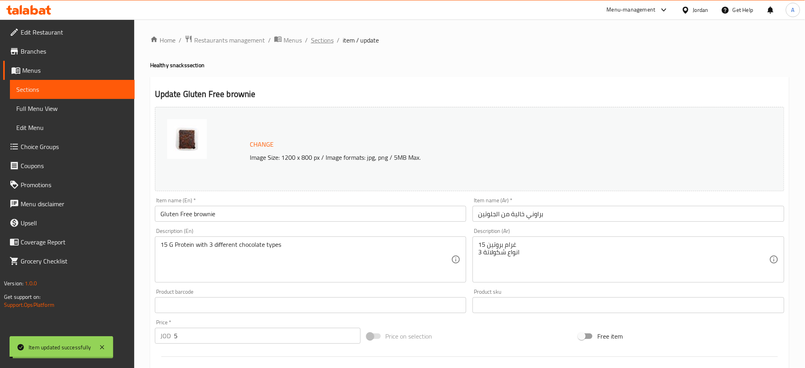
scroll to position [0, 0]
click at [311, 37] on span "Sections" at bounding box center [322, 41] width 23 height 10
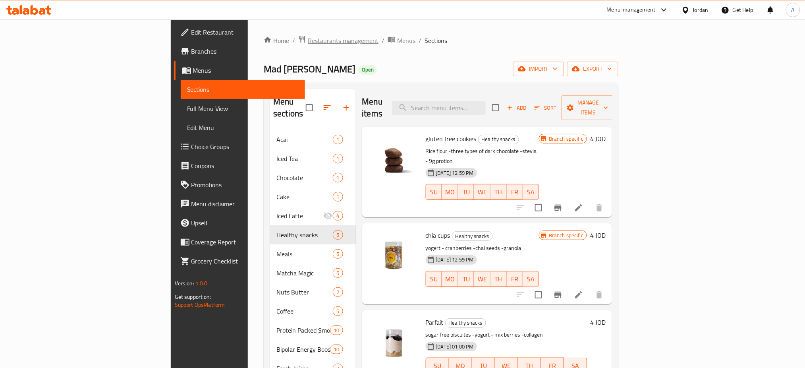
click at [308, 38] on span "Restaurants management" at bounding box center [343, 41] width 71 height 10
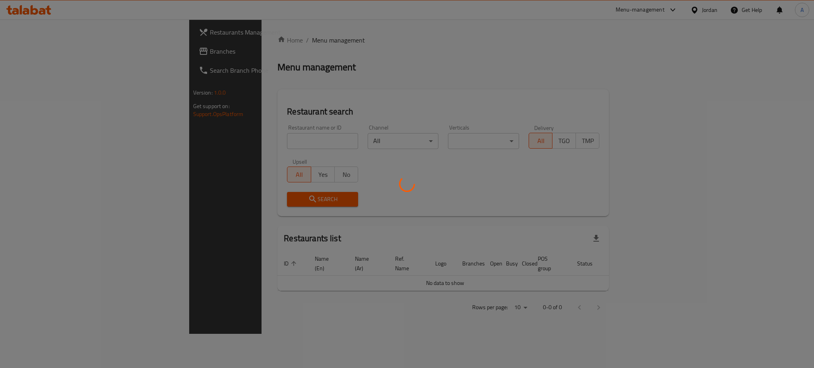
click at [221, 124] on div at bounding box center [407, 184] width 814 height 368
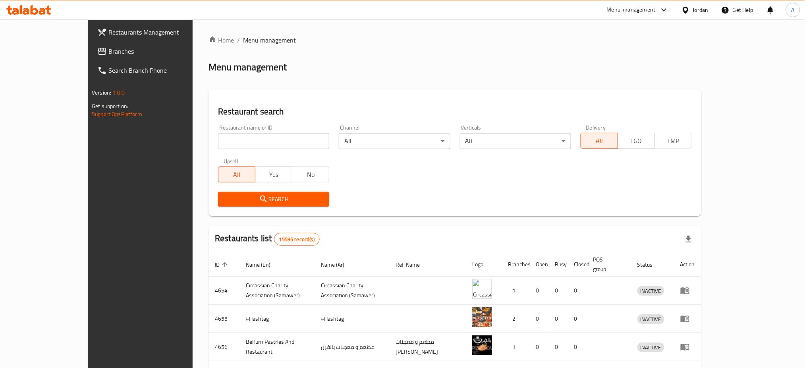
click at [222, 133] on input "search" at bounding box center [273, 141] width 111 height 16
type input "jungle pizza"
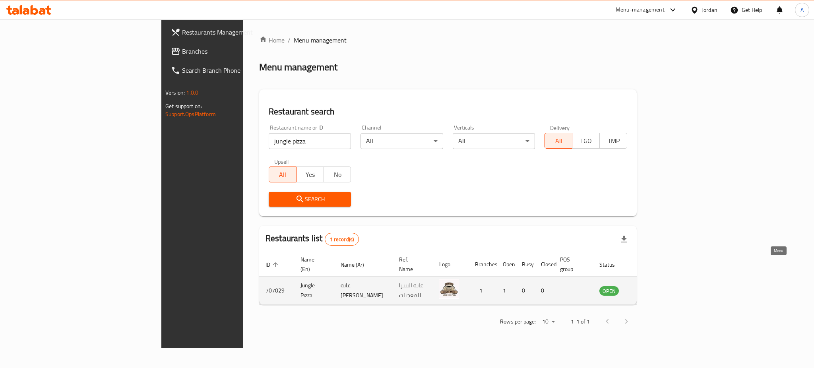
click at [650, 286] on icon "enhanced table" at bounding box center [646, 291] width 10 height 10
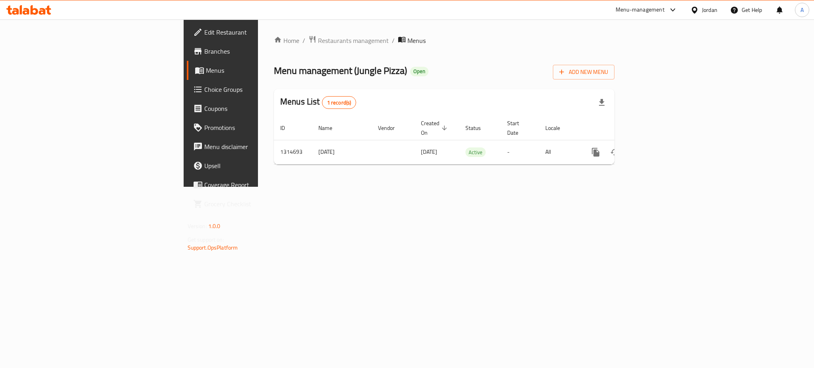
click at [614, 147] on div "Home / Restaurants management / Menus Menu management ( Jungle Pizza ) Open Add…" at bounding box center [444, 102] width 341 height 135
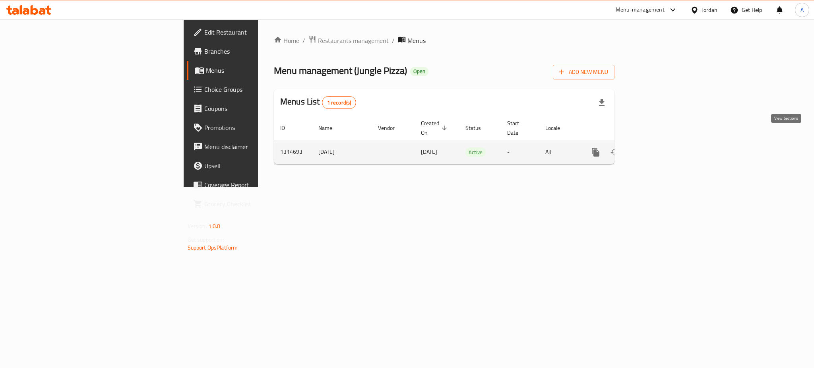
click at [658, 147] on icon "enhanced table" at bounding box center [653, 152] width 10 height 10
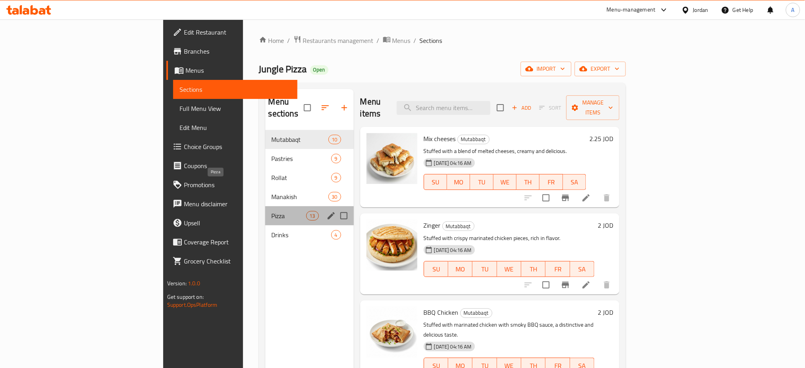
click at [272, 211] on span "Pizza" at bounding box center [289, 216] width 35 height 10
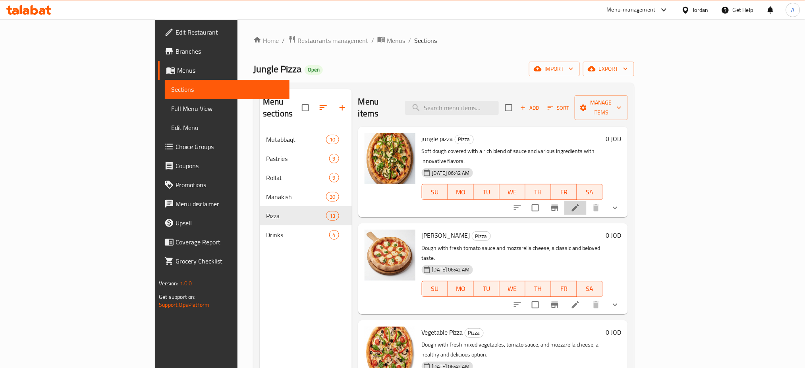
click at [587, 201] on li at bounding box center [576, 208] width 22 height 14
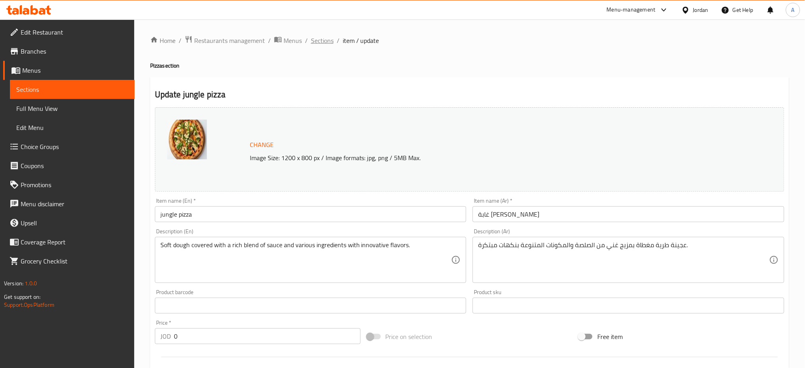
click at [311, 42] on span "Sections" at bounding box center [322, 41] width 23 height 10
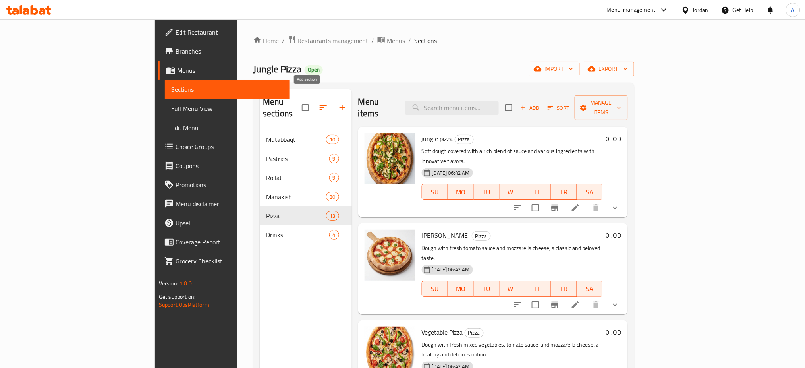
click at [333, 98] on button "button" at bounding box center [342, 107] width 19 height 19
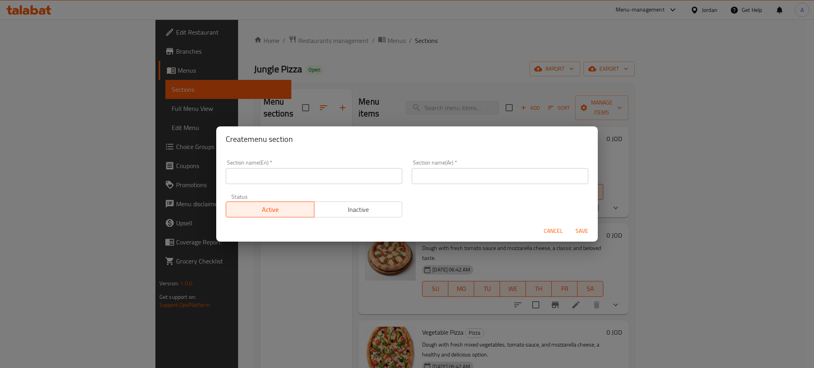
drag, startPoint x: 342, startPoint y: 173, endPoint x: 344, endPoint y: 167, distance: 6.4
click at [342, 173] on input "text" at bounding box center [314, 176] width 176 height 16
type input "Buy 1 & Get 1 For FREE"
type input "اشتري 1 واحصل على 1 مجانًا"
click at [577, 226] on span "Save" at bounding box center [581, 231] width 19 height 10
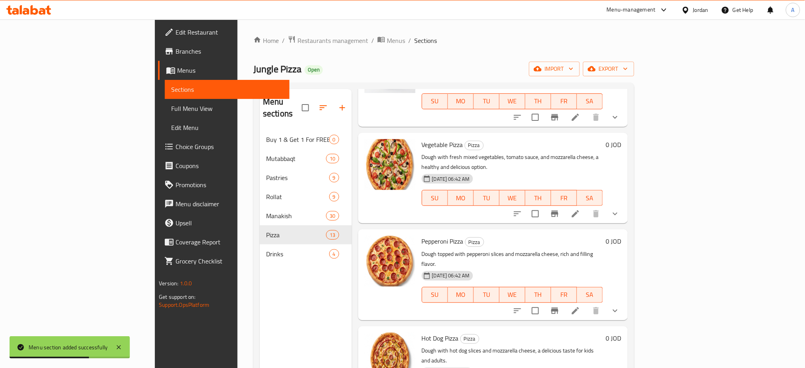
scroll to position [265, 0]
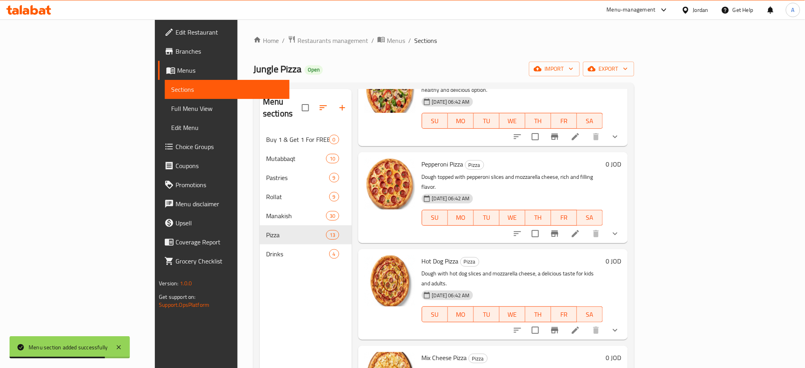
click at [422, 255] on span "Hot Dog Pizza" at bounding box center [440, 261] width 37 height 12
copy span "Dog"
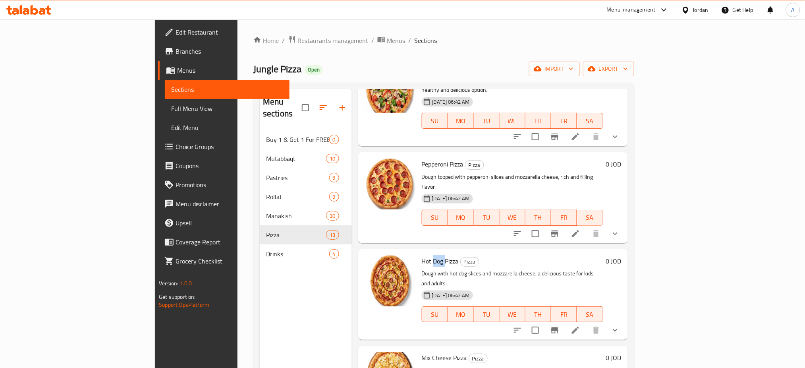
click at [422, 255] on span "Hot Dog Pizza" at bounding box center [440, 261] width 37 height 12
click at [581, 325] on icon at bounding box center [576, 330] width 10 height 10
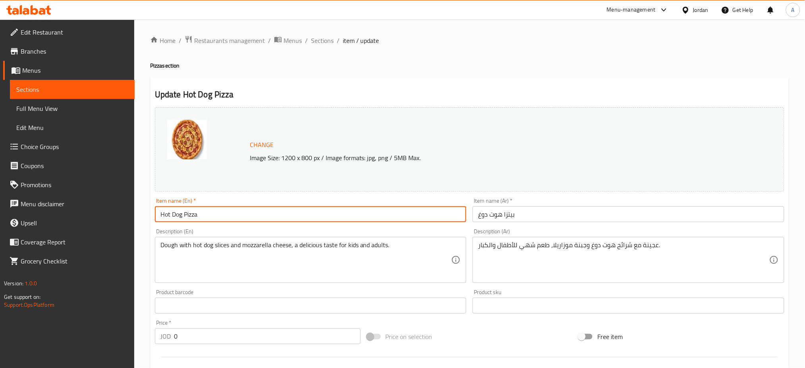
drag, startPoint x: 197, startPoint y: 199, endPoint x: 132, endPoint y: 200, distance: 65.2
click at [143, 201] on div "Home / Restaurants management / Menus / Sections / item / update Pizza section …" at bounding box center [469, 316] width 671 height 594
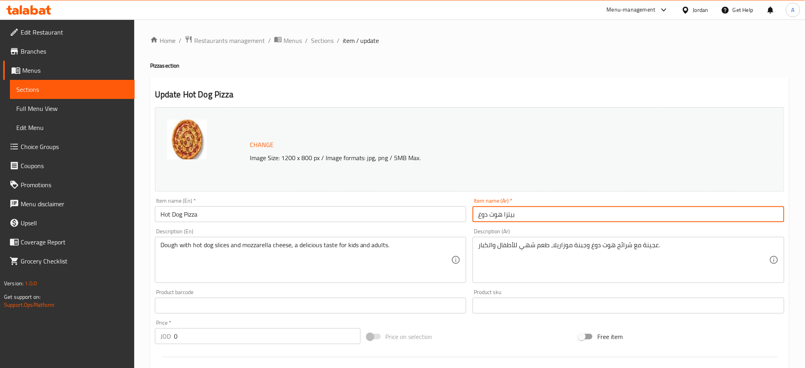
drag, startPoint x: 515, startPoint y: 204, endPoint x: 360, endPoint y: 203, distance: 155.0
click at [380, 204] on div "Change Image Size: 1200 x 800 px / Image formats: jpg, png / 5MB Max. Item name…" at bounding box center [470, 281] width 636 height 354
drag, startPoint x: 238, startPoint y: 229, endPoint x: 134, endPoint y: 214, distance: 104.8
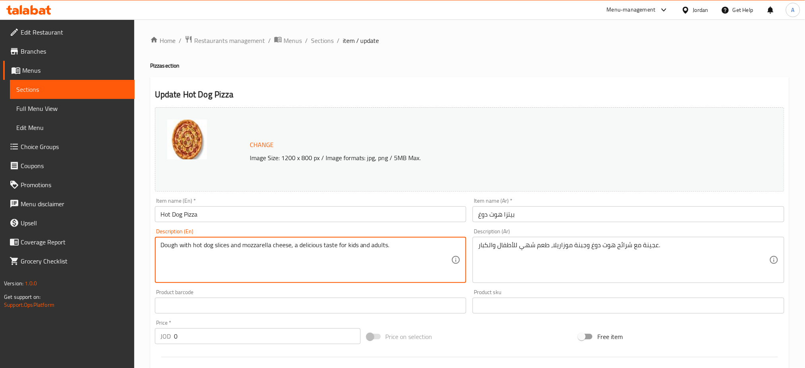
drag, startPoint x: 622, startPoint y: 238, endPoint x: 447, endPoint y: 221, distance: 175.7
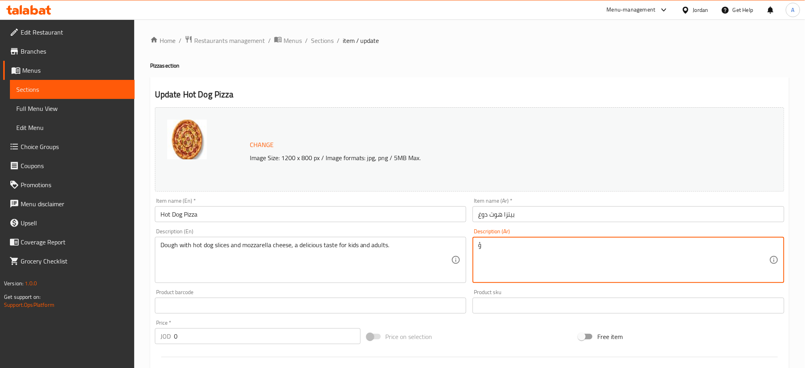
type textarea "عجينة مع شرائح هوت دوغ وجبنة موزاريلا، طعم شهي للأطفال والكبار."
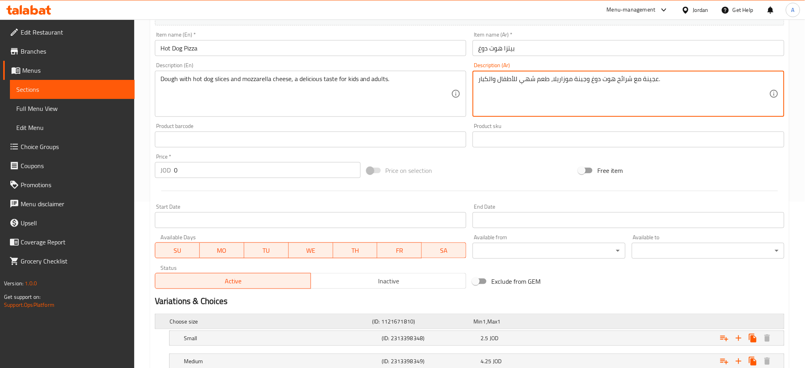
scroll to position [205, 0]
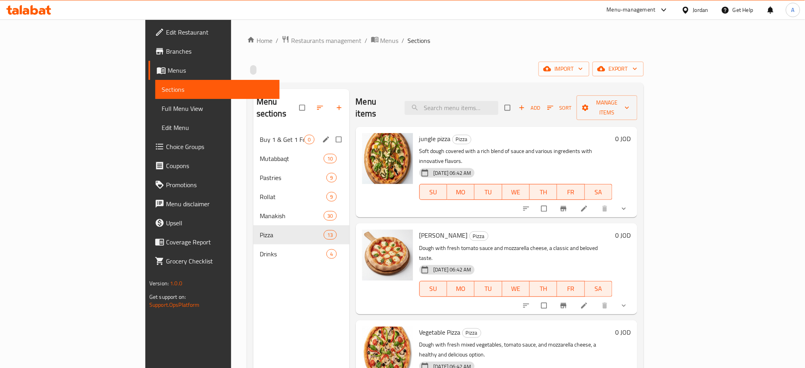
click at [260, 135] on span "Buy 1 & Get 1 For FREE" at bounding box center [282, 140] width 45 height 10
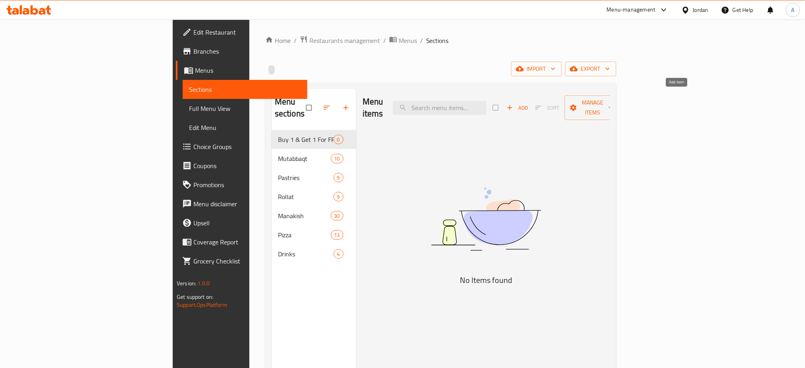
click at [514, 104] on icon "button" at bounding box center [510, 108] width 8 height 8
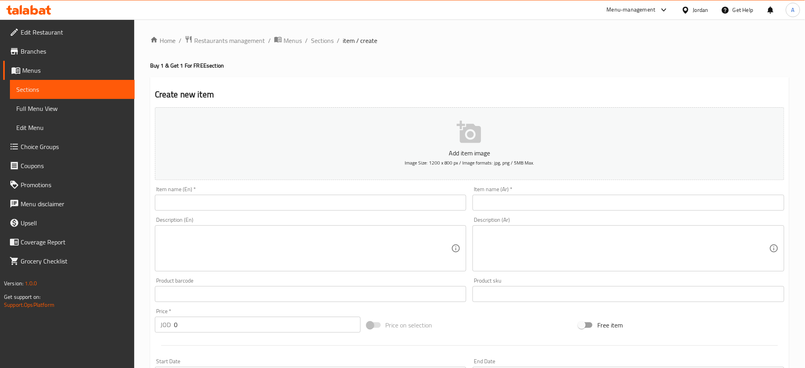
click at [331, 195] on input "text" at bounding box center [311, 203] width 312 height 16
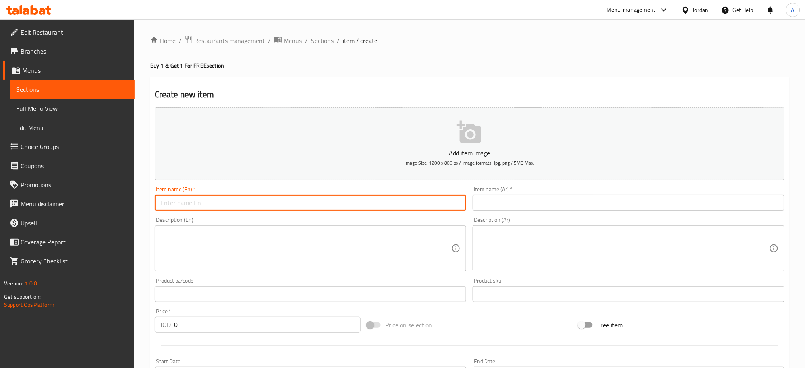
paste input "[URL][DOMAIN_NAME]"
type input "[URL][DOMAIN_NAME]"
drag, startPoint x: 399, startPoint y: 184, endPoint x: 66, endPoint y: 138, distance: 336.2
click at [104, 145] on div "Edit Restaurant Branches Menus Sections Full Menu View Edit Menu Choice Groups …" at bounding box center [402, 290] width 805 height 542
paste input "Hot Dog Pizza"
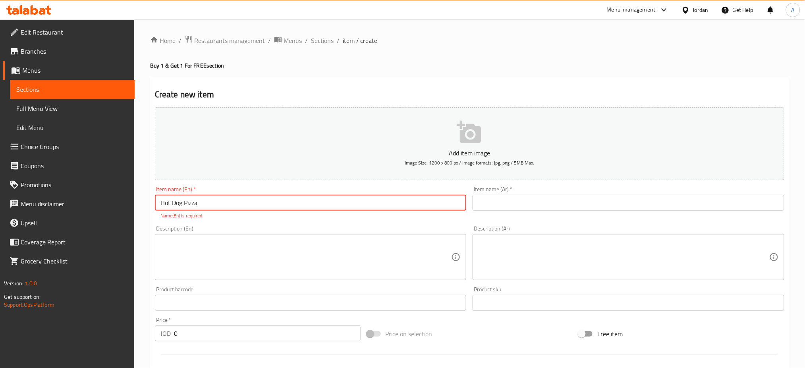
type input "Hot Dog Pizza"
click at [554, 195] on input "text" at bounding box center [629, 203] width 312 height 16
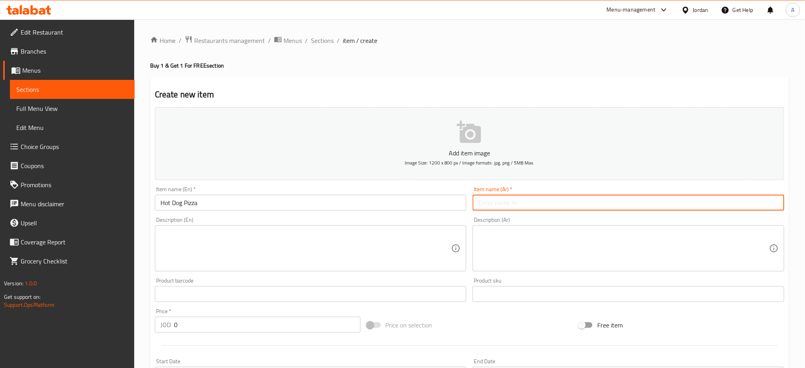
paste input "بيتزا هوت دوغ"
type input "بيتزا هوت دوغ"
click at [301, 237] on textarea at bounding box center [306, 249] width 291 height 38
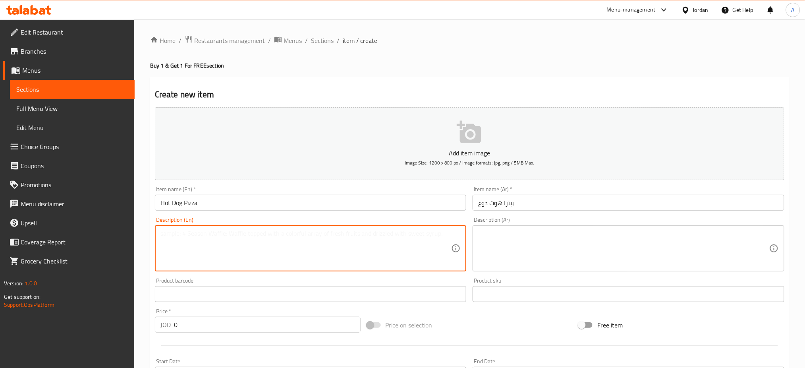
paste textarea "Dough with hot dog slices and mozzarella cheese, a delicious taste for kids and…"
type textarea "Dough with hot dog slices and mozzarella cheese, a delicious taste for kids and…"
click at [564, 238] on textarea at bounding box center [623, 249] width 291 height 38
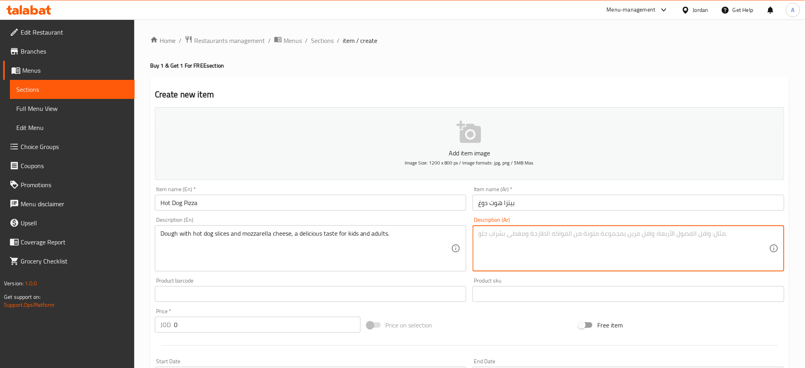
paste textarea "عجينة مع شرائح هوت دوغ وجبنة موزاريلا، طعم شهي للأطفال والكبار."
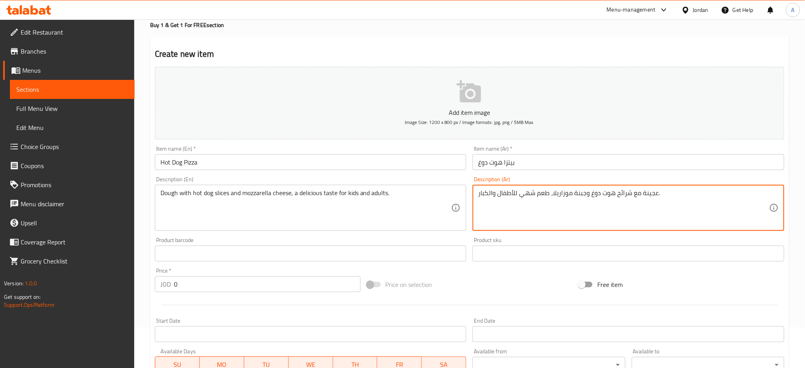
scroll to position [106, 0]
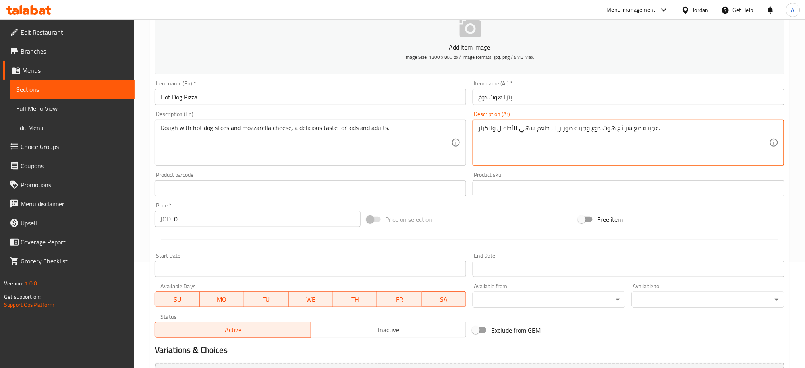
type textarea "عجينة مع شرائح هوت دوغ وجبنة موزاريلا، طعم شهي للأطفال والكبار."
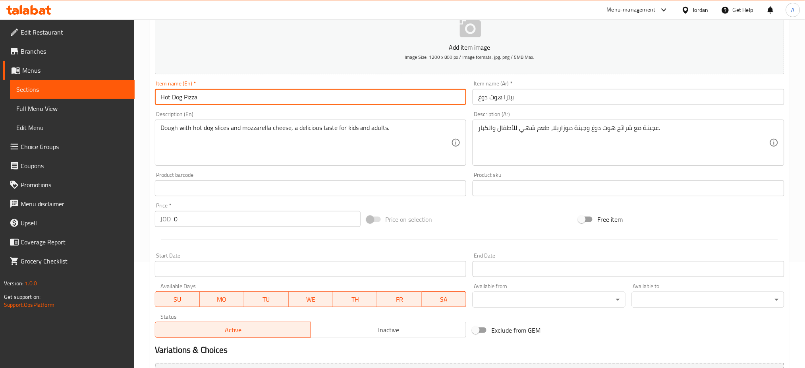
click at [208, 89] on input "Hot Dog Pizza" at bounding box center [311, 97] width 312 height 16
click at [161, 89] on input "Hot Dog Pizza" at bounding box center [311, 97] width 312 height 16
click at [220, 89] on input "Buy 1 Hot Dog Pizza" at bounding box center [311, 97] width 312 height 16
type input "Buy 1 Hot Dog Pizza & Get 1 Free"
click at [571, 89] on input "بيتزا هوت دوغ" at bounding box center [629, 97] width 312 height 16
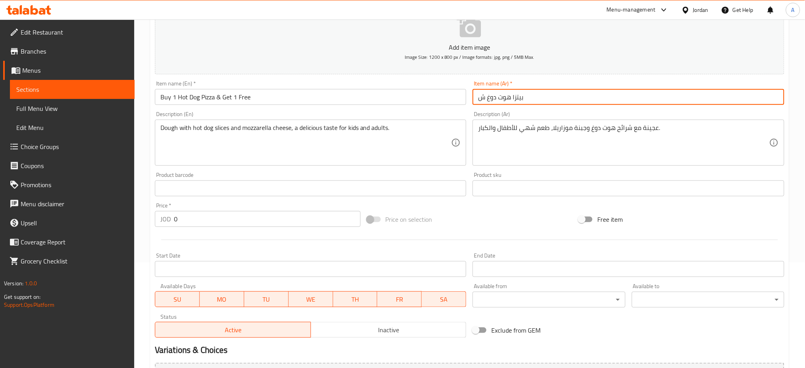
type input "بيتزا هوت دوغ"
click at [550, 89] on input "بيتزا هوت دوغ" at bounding box center [629, 97] width 312 height 16
drag, startPoint x: 550, startPoint y: 83, endPoint x: 419, endPoint y: 83, distance: 131.5
click at [419, 83] on div "Add item image Image Size: 1200 x 800 px / Image formats: jpg, png / 5MB Max. I…" at bounding box center [470, 169] width 636 height 343
click at [515, 89] on input "text" at bounding box center [629, 97] width 312 height 16
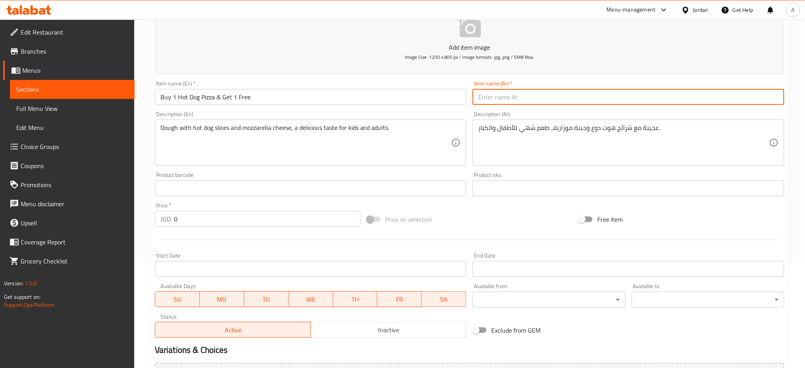
click at [524, 89] on input "text" at bounding box center [629, 97] width 312 height 16
drag, startPoint x: 525, startPoint y: 77, endPoint x: 551, endPoint y: 74, distance: 26.4
click at [551, 89] on input "اشتري [PERSON_NAME] واحصل على الثانية مجانا" at bounding box center [629, 97] width 312 height 16
paste input "بيتزا هوت دوغ"
type input "اشتري بيتزا هوت دوغ واحصل على الثانية مجانا"
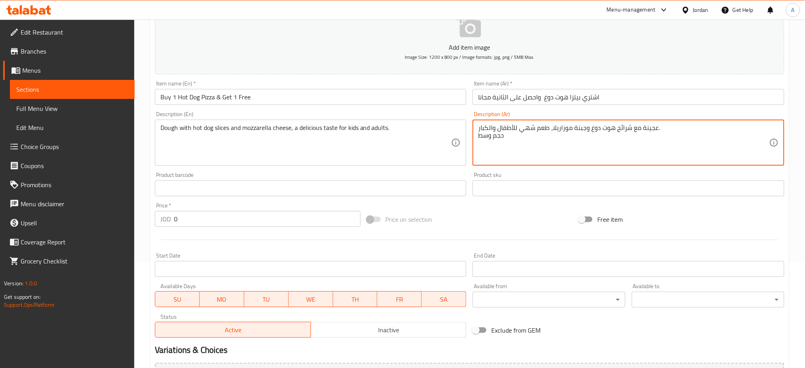
type textarea "عجينة مع شرائح هوت دوغ وجبنة موزاريلا، طعم شهي للأطفال والكبار. حجم وسط"
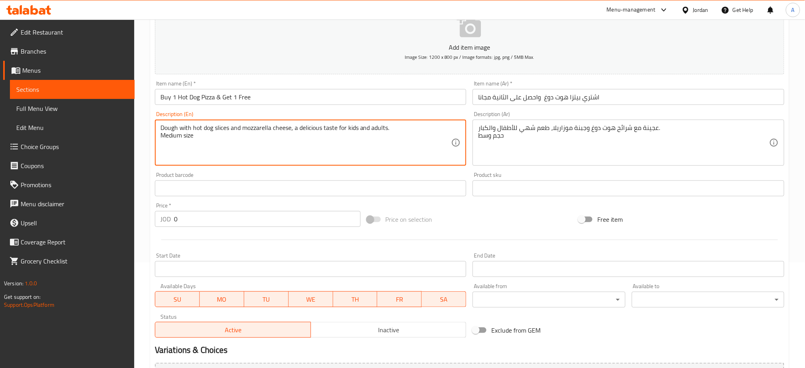
type textarea "Dough with hot dog slices and mozzarella cheese, a delicious taste for kids and…"
drag, startPoint x: 193, startPoint y: 189, endPoint x: 132, endPoint y: 191, distance: 60.4
click at [142, 191] on div "Home / Restaurants management / Menus / Sections / item / create Buy 1 & Get 1 …" at bounding box center [469, 185] width 671 height 542
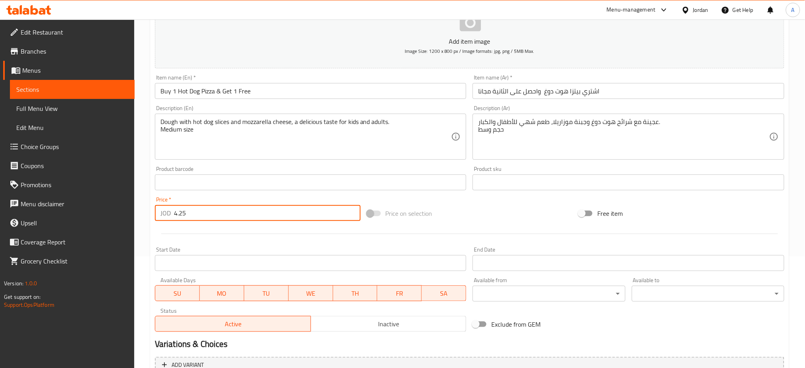
scroll to position [151, 0]
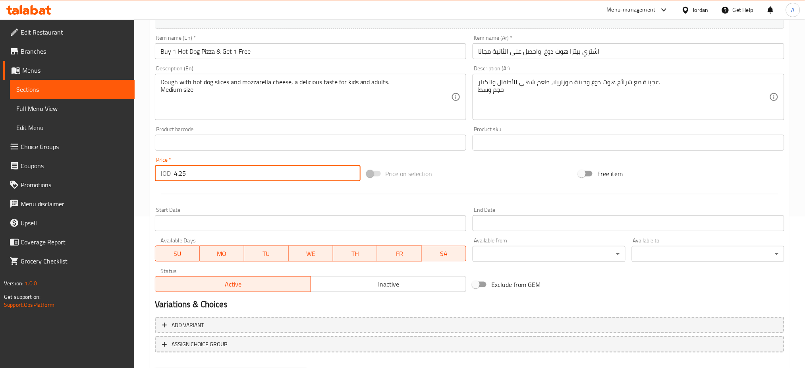
type input "4.25"
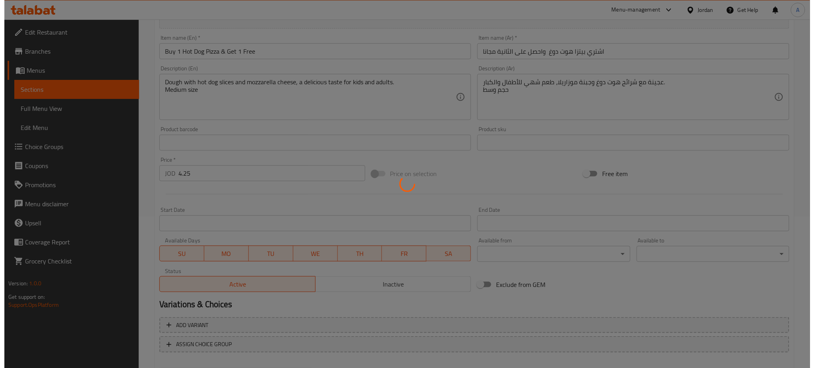
scroll to position [0, 0]
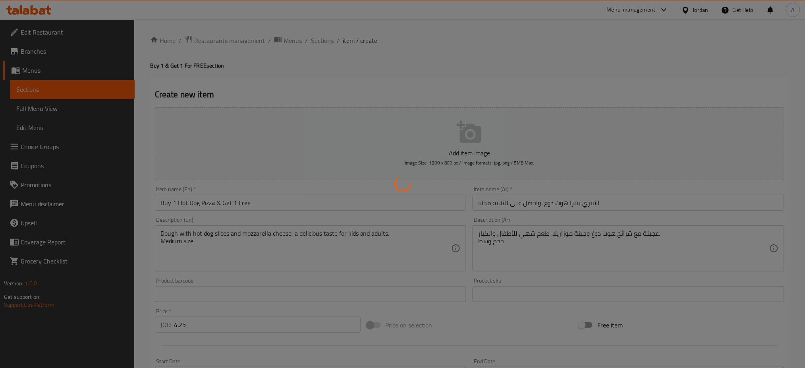
type input "0"
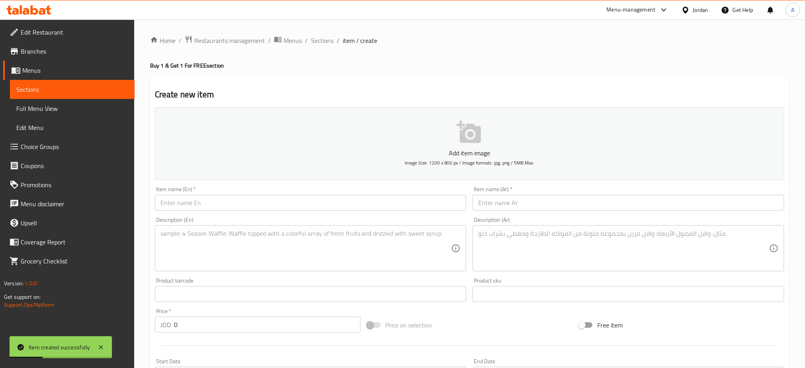
drag, startPoint x: 295, startPoint y: 41, endPoint x: 321, endPoint y: 31, distance: 28.0
click at [311, 41] on span "Sections" at bounding box center [322, 41] width 23 height 10
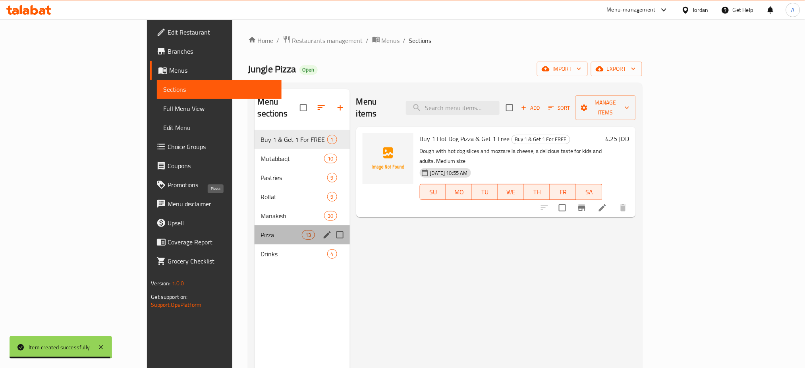
click at [261, 230] on span "Pizza" at bounding box center [281, 235] width 41 height 10
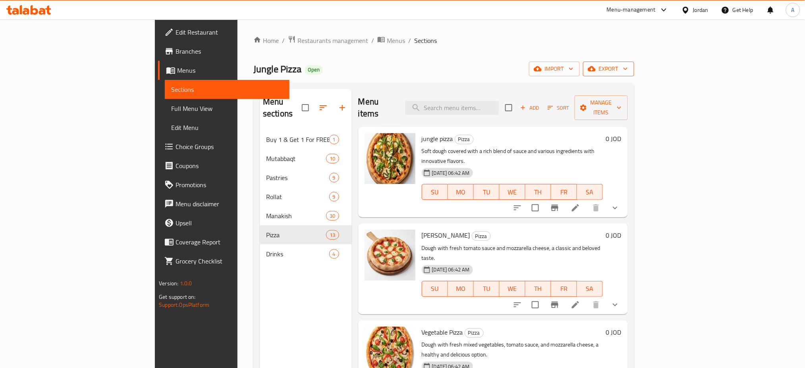
click at [628, 69] on span "export" at bounding box center [609, 69] width 39 height 10
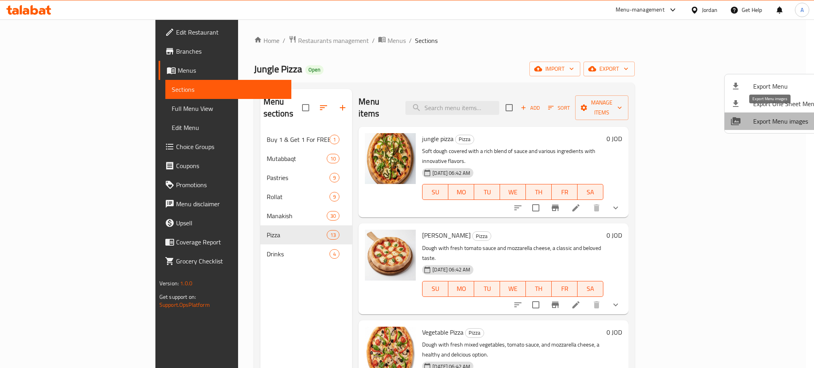
click at [781, 116] on span "Export Menu images" at bounding box center [785, 121] width 65 height 10
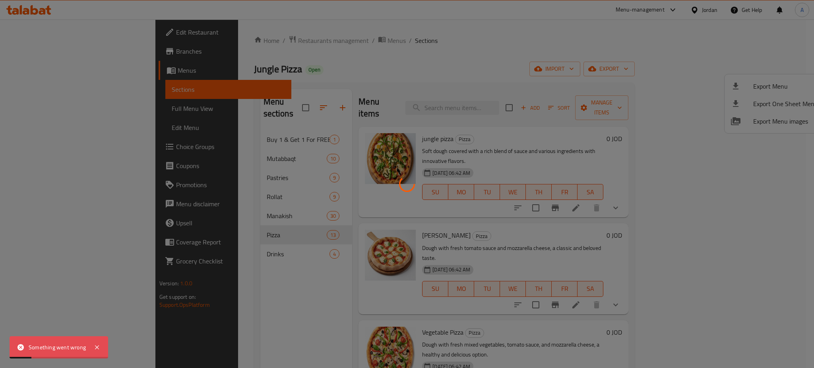
click at [657, 48] on div at bounding box center [407, 184] width 814 height 368
click at [643, 30] on div at bounding box center [407, 184] width 814 height 368
click at [607, 63] on div at bounding box center [407, 184] width 814 height 368
click at [786, 113] on div at bounding box center [407, 184] width 814 height 368
click at [658, 61] on div at bounding box center [407, 184] width 814 height 368
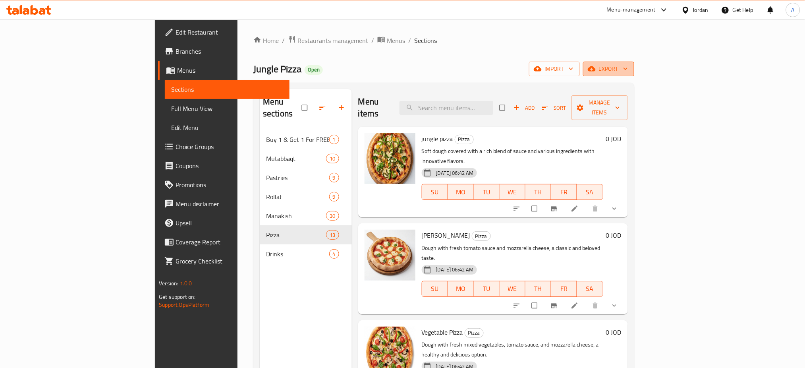
click at [630, 65] on icon "button" at bounding box center [626, 69] width 8 height 8
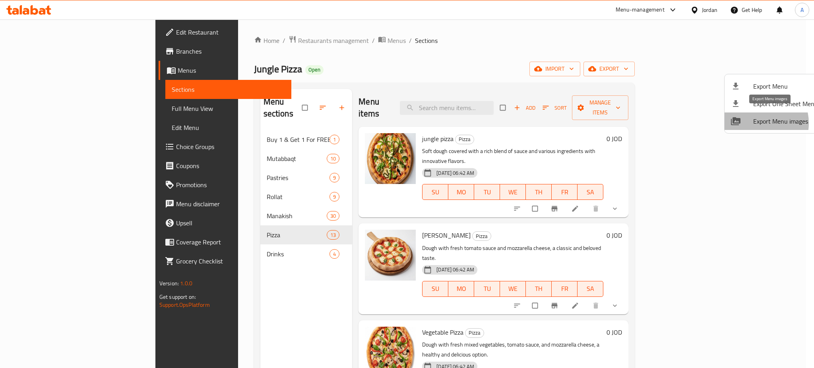
click at [755, 118] on span "Export Menu images" at bounding box center [785, 121] width 65 height 10
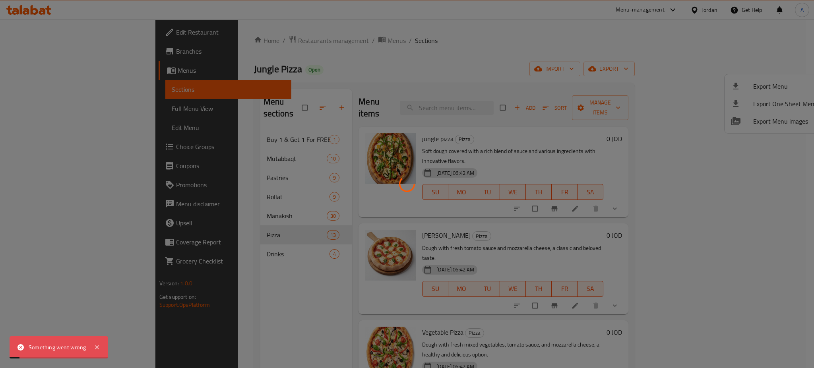
click at [265, 52] on div at bounding box center [407, 184] width 814 height 368
drag, startPoint x: 225, startPoint y: 50, endPoint x: 242, endPoint y: 50, distance: 16.3
click at [228, 50] on div at bounding box center [407, 184] width 814 height 368
click at [710, 49] on div at bounding box center [407, 184] width 814 height 368
click at [608, 34] on div at bounding box center [407, 184] width 814 height 368
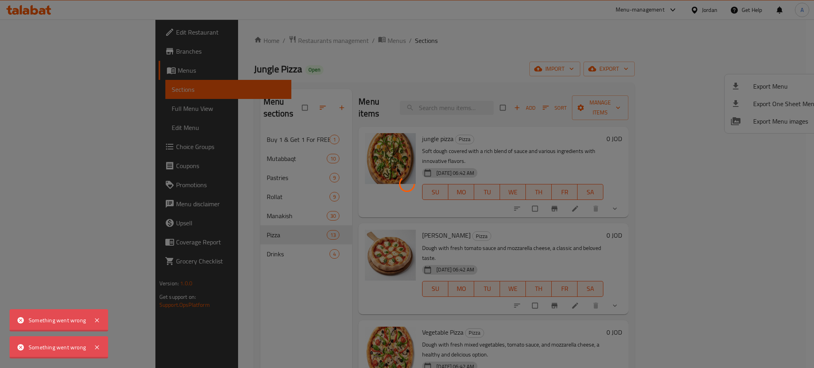
click at [660, 34] on div at bounding box center [407, 184] width 814 height 368
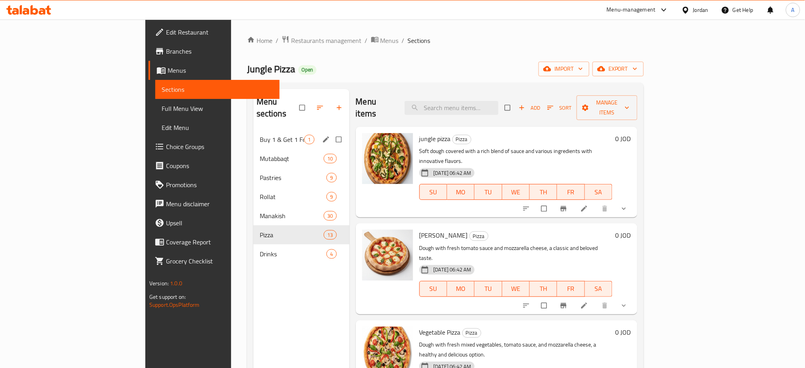
click at [254, 130] on div "Buy 1 & Get 1 For FREE 1" at bounding box center [302, 139] width 96 height 19
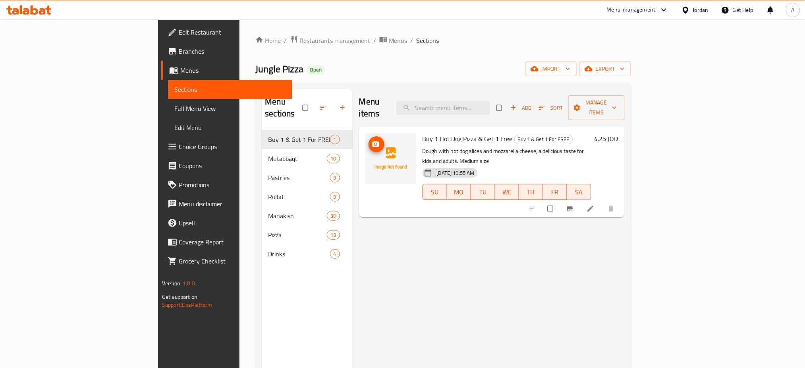
click at [372, 141] on icon "upload picture" at bounding box center [375, 144] width 7 height 6
click at [603, 202] on li at bounding box center [592, 208] width 22 height 13
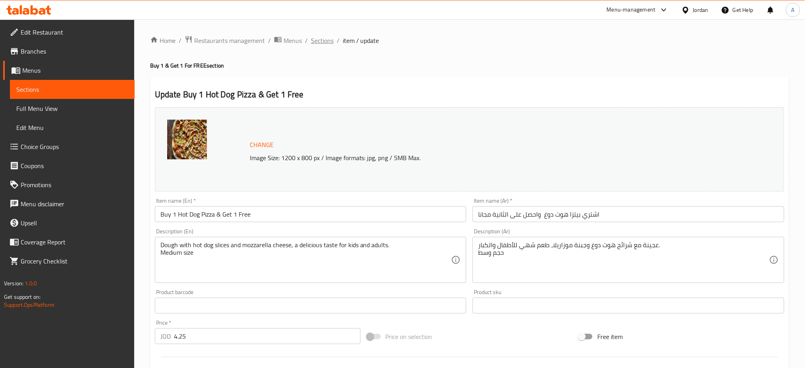
click at [311, 40] on span "Sections" at bounding box center [322, 41] width 23 height 10
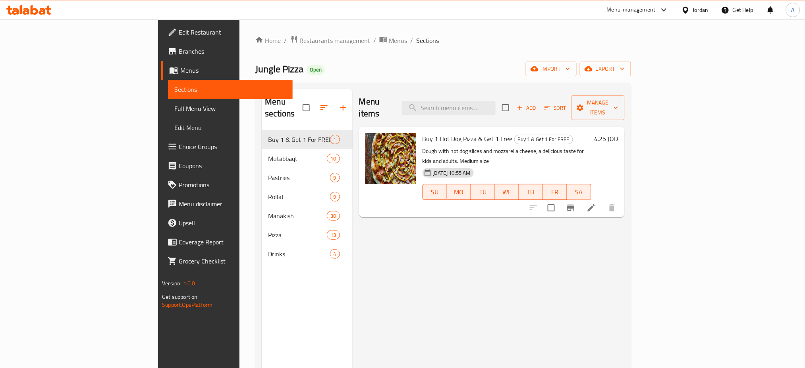
click at [354, 195] on div "Menu items Add Sort Manage items Buy 1 Hot Dog Pizza & Get 1 Free Buy 1 & Get 1…" at bounding box center [489, 273] width 272 height 368
click at [179, 33] on span "Edit Restaurant" at bounding box center [233, 32] width 108 height 10
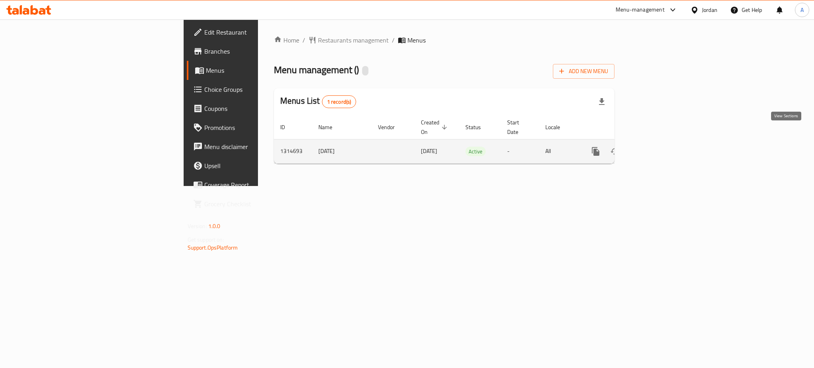
click at [658, 147] on icon "enhanced table" at bounding box center [653, 152] width 10 height 10
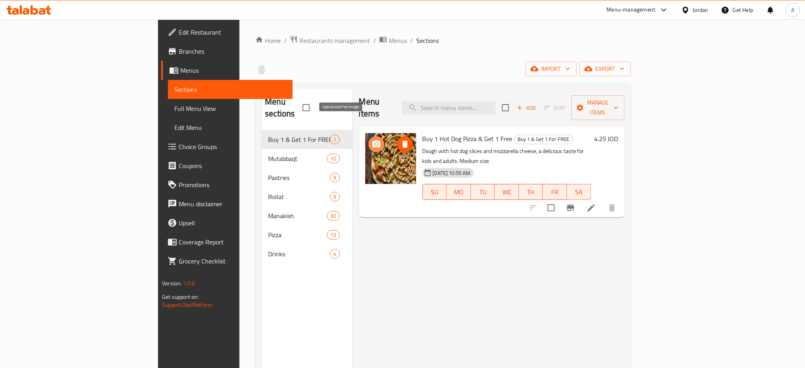
click at [372, 139] on icon "upload picture" at bounding box center [377, 144] width 10 height 10
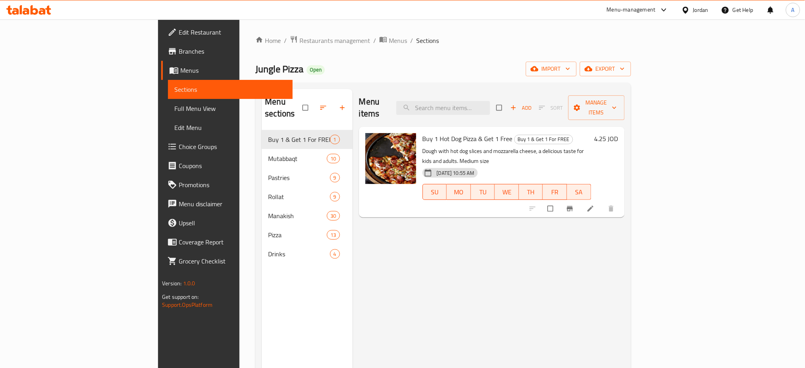
click at [514, 233] on div "Menu items Add Sort Manage items Buy 1 Hot Dog Pizza & Get 1 Free Buy 1 & Get 1…" at bounding box center [489, 273] width 272 height 368
click at [369, 136] on button "upload picture" at bounding box center [377, 144] width 16 height 16
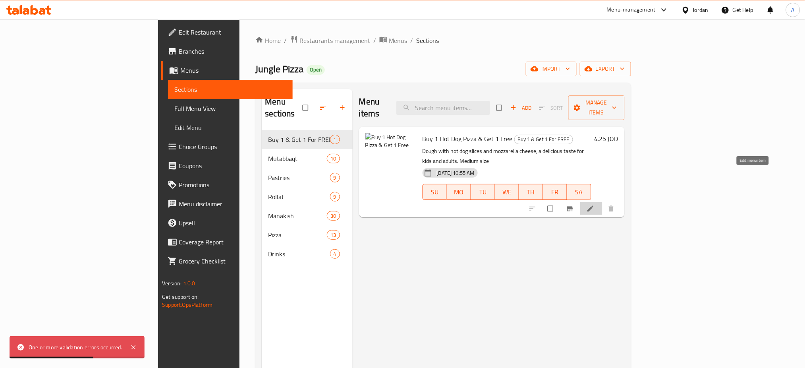
click at [595, 205] on icon at bounding box center [591, 209] width 8 height 8
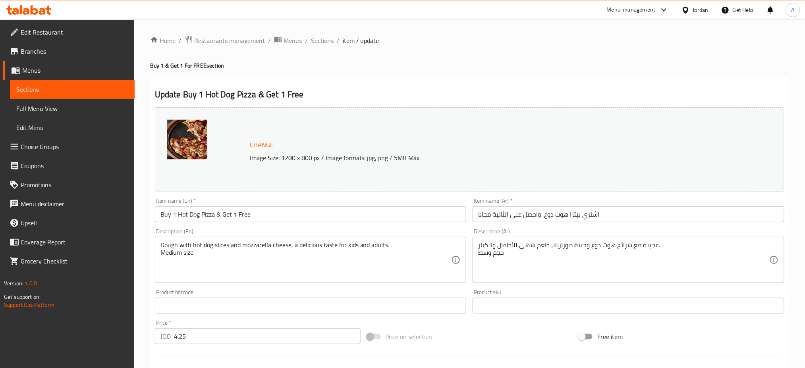
click at [252, 123] on div "Change Image Size: 1200 x 800 px / Image formats: jpg, png / 5MB Max." at bounding box center [470, 149] width 630 height 84
click at [252, 139] on span "Change" at bounding box center [262, 145] width 24 height 12
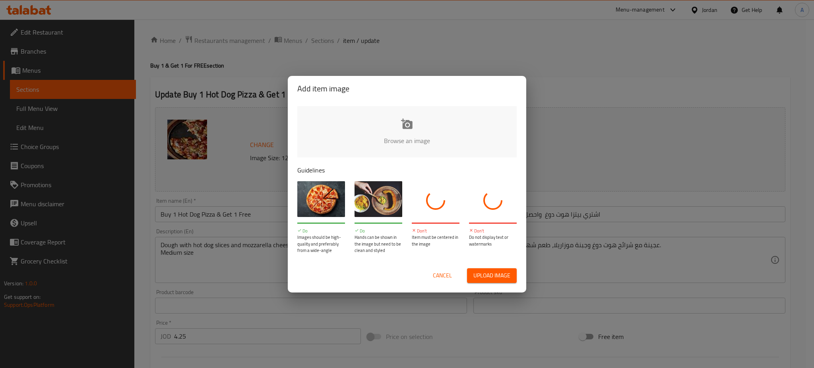
click at [414, 138] on input "file" at bounding box center [675, 143] width 757 height 74
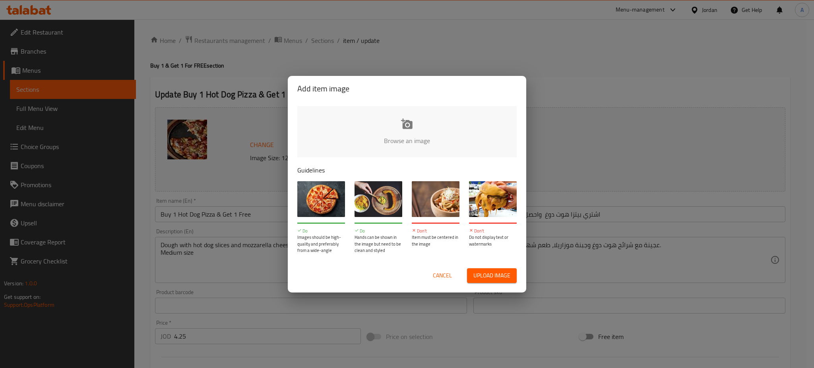
type input "C:\fakepath\csm_846657_pizza_hot_dog_1-25-018000_1-39-275046_1-25-017000_rez_e0…"
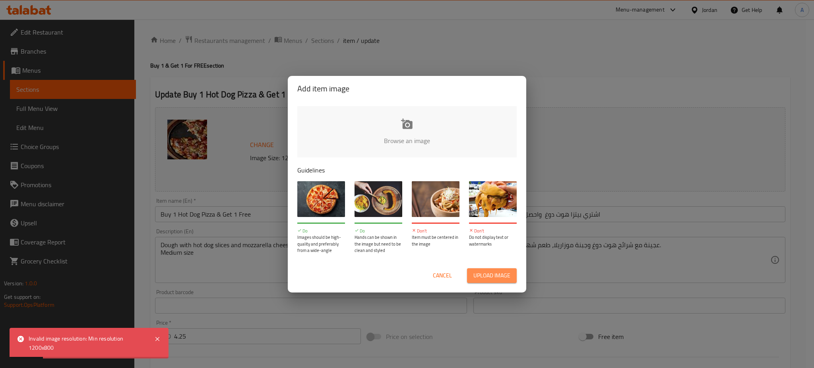
click at [502, 273] on span "Upload image" at bounding box center [491, 276] width 37 height 10
click at [452, 275] on span "Cancel" at bounding box center [442, 276] width 19 height 10
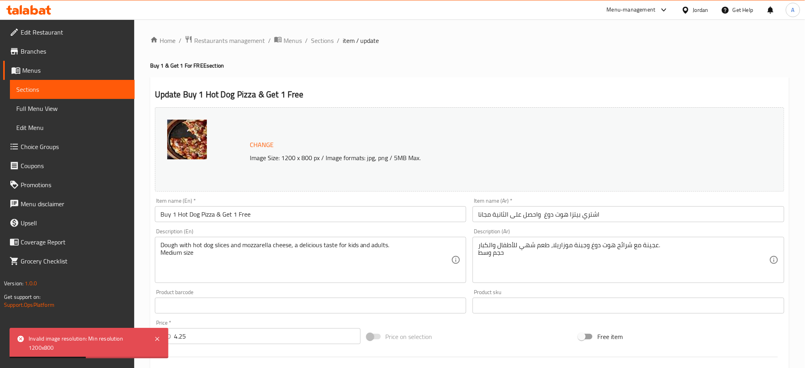
click at [281, 40] on ol "Home / Restaurants management / Menus / Sections / item / update" at bounding box center [469, 40] width 639 height 10
click at [311, 37] on span "Sections" at bounding box center [322, 41] width 23 height 10
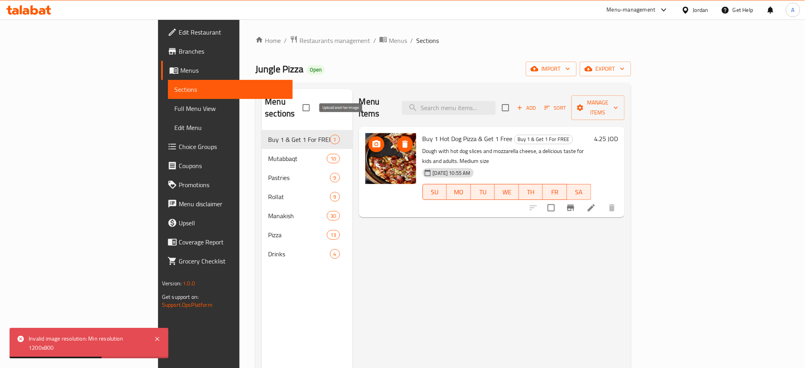
click at [369, 136] on button "upload picture" at bounding box center [377, 144] width 16 height 16
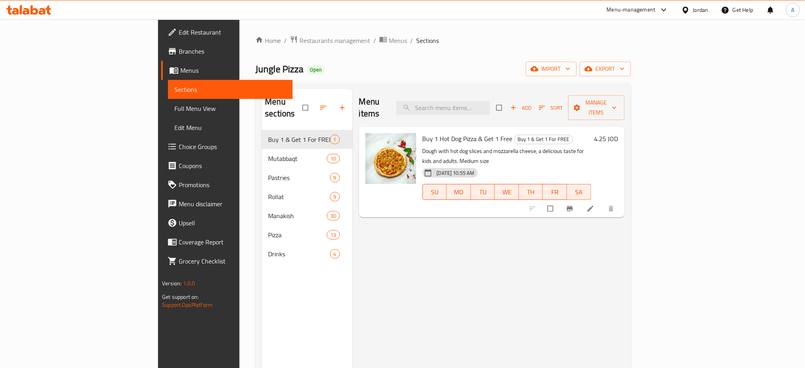
click at [334, 63] on div "Jungle Pizza Open import export" at bounding box center [442, 69] width 375 height 15
click at [503, 279] on div "Menu items Add Sort Manage items Buy 1 Hot Dog Pizza & Get 1 Free Buy 1 & Get 1…" at bounding box center [489, 273] width 272 height 368
click at [300, 43] on span "Restaurants management" at bounding box center [335, 41] width 71 height 10
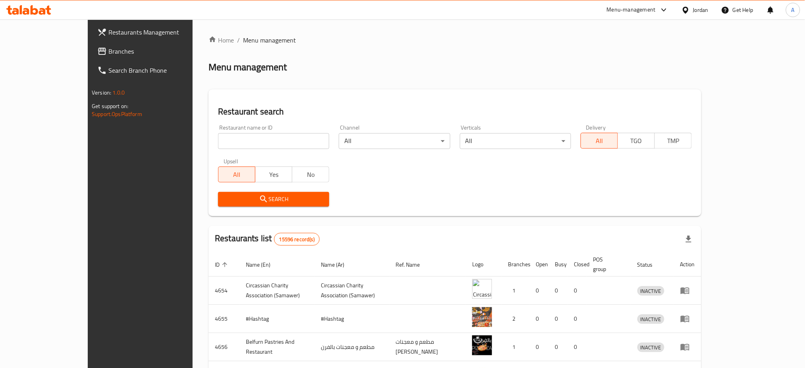
click at [88, 50] on div "Restaurants Management Branches Search Branch Phone Version: 1.0.0 Get support …" at bounding box center [403, 310] width 630 height 582
click at [108, 50] on span "Branches" at bounding box center [162, 51] width 108 height 10
